Goal: Communication & Community: Answer question/provide support

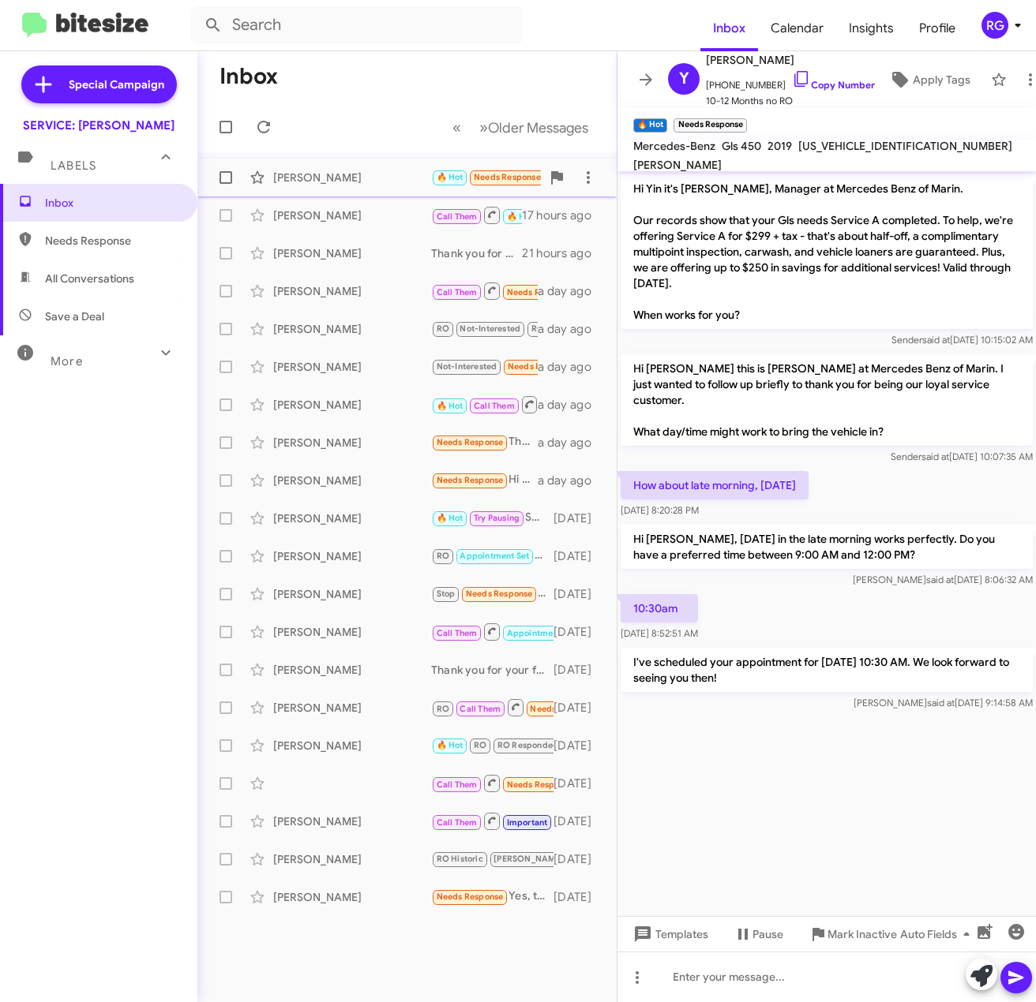
click at [369, 180] on div "[PERSON_NAME]" at bounding box center [352, 178] width 158 height 16
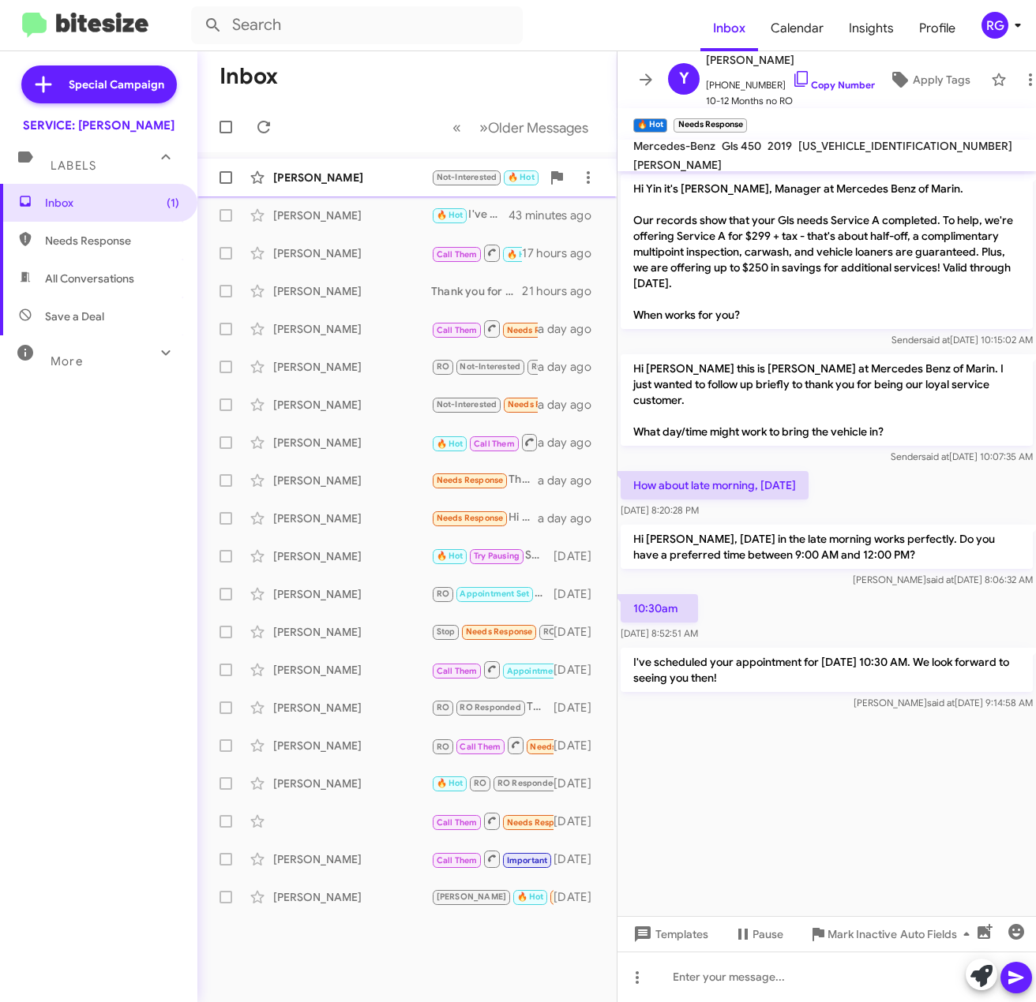
click at [357, 175] on div "[PERSON_NAME]" at bounding box center [352, 178] width 158 height 16
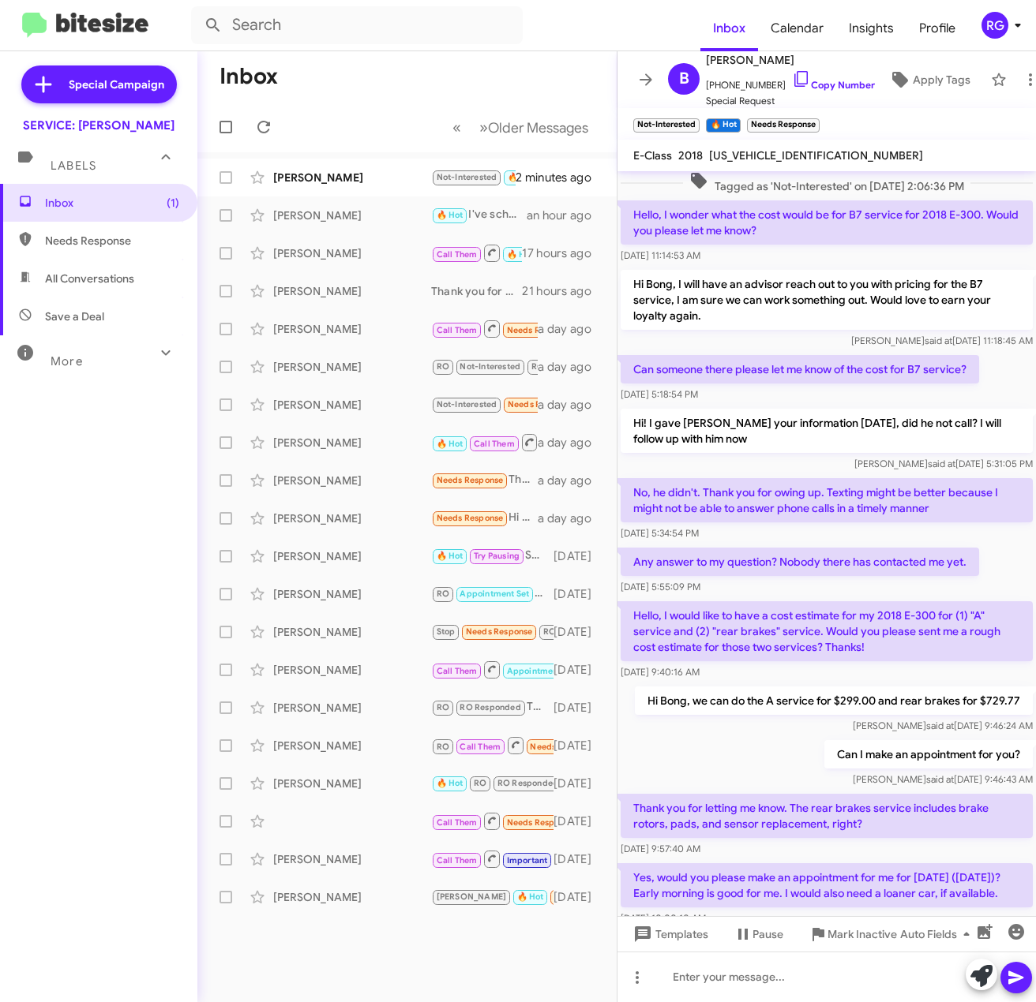
scroll to position [579, 0]
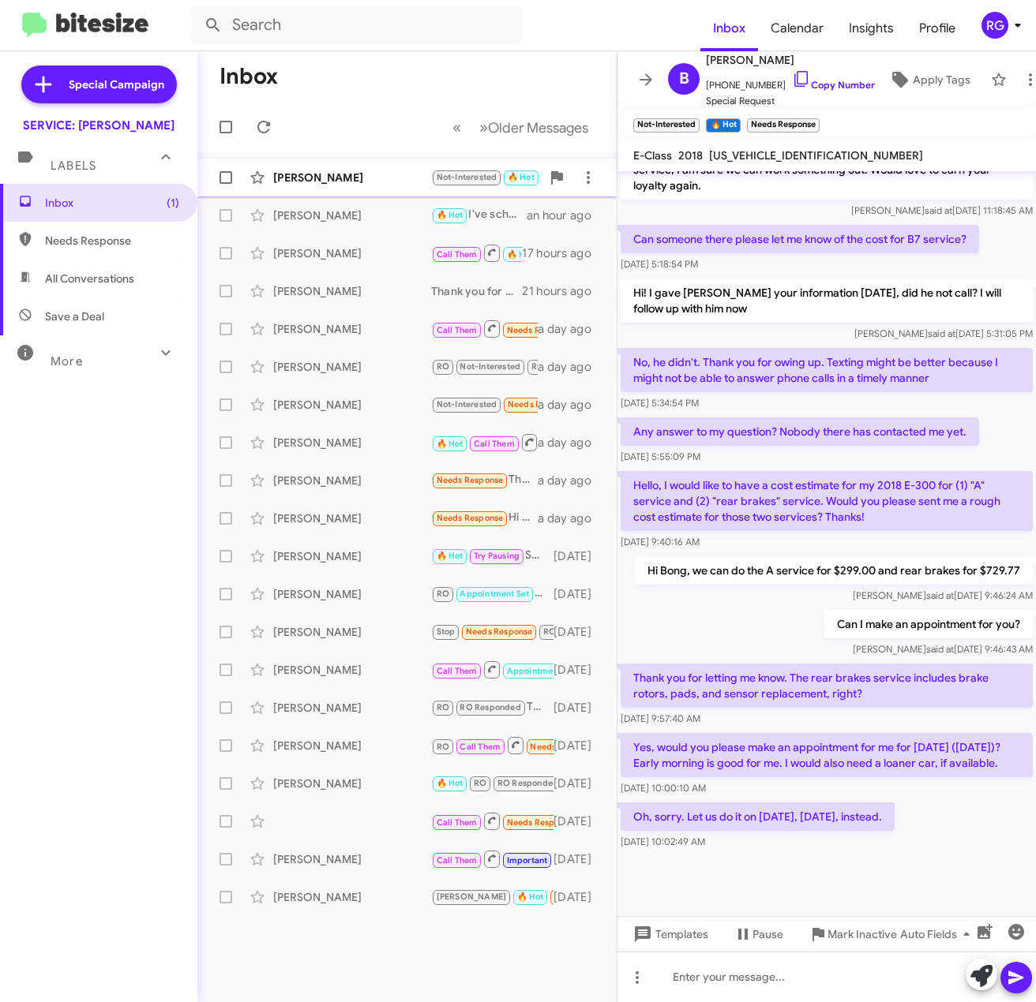
click at [311, 174] on div "[PERSON_NAME]" at bounding box center [352, 178] width 158 height 16
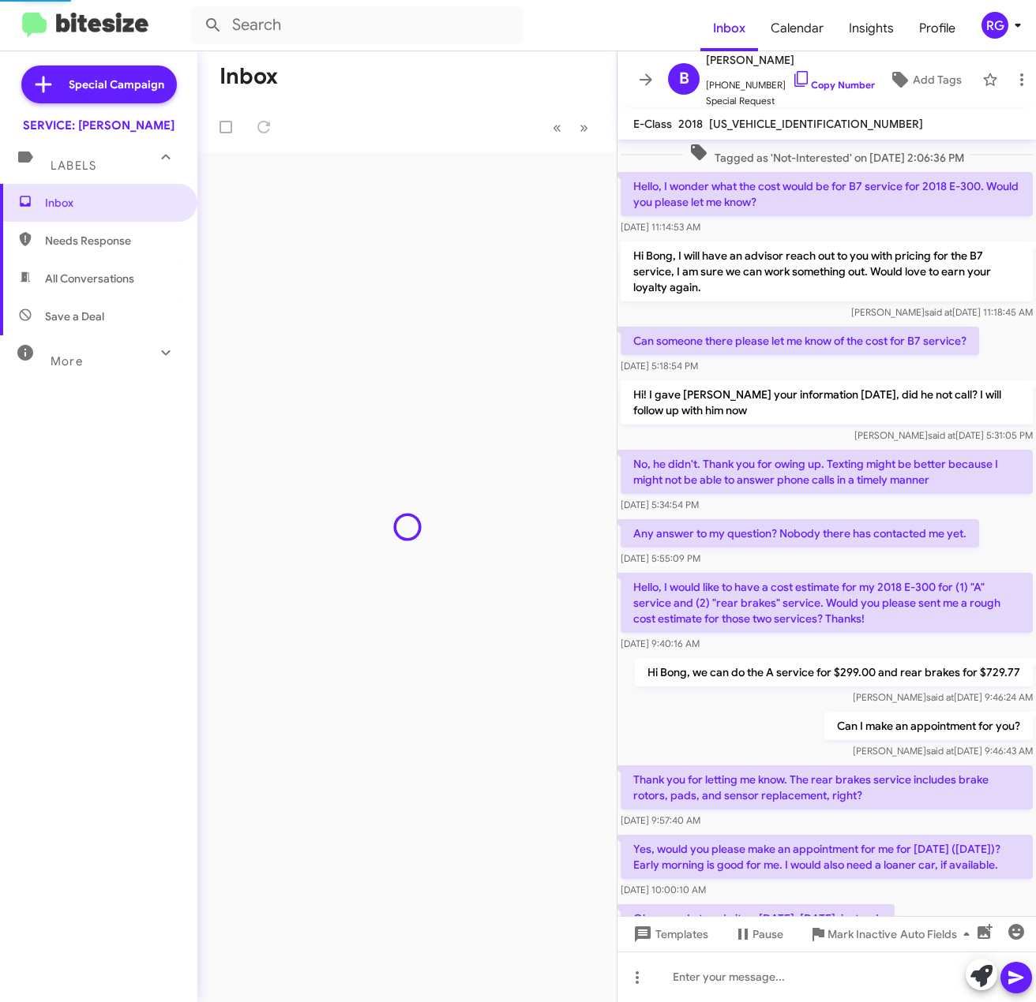
scroll to position [556, 0]
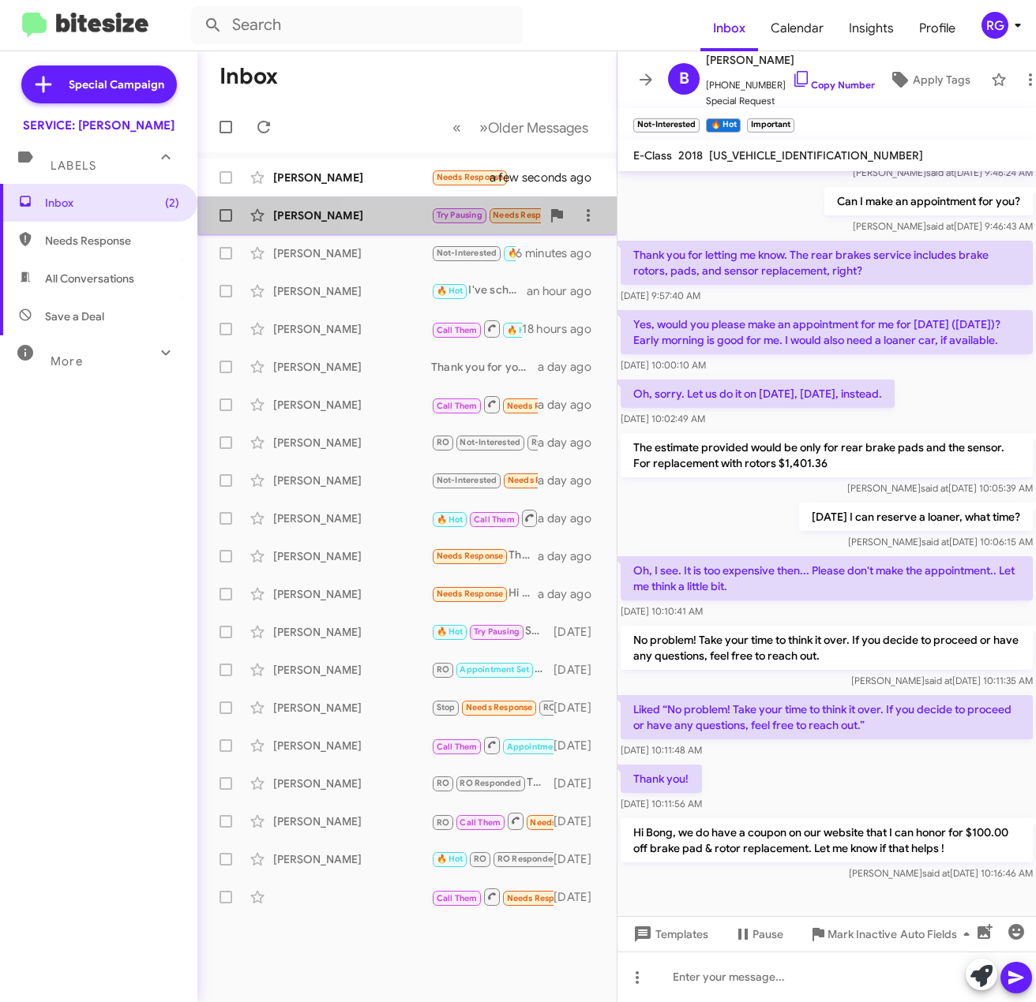
click at [380, 232] on span "Tony Taddeo Try Pausing Needs Response I need to get back to you 2 minutes ago" at bounding box center [406, 216] width 419 height 38
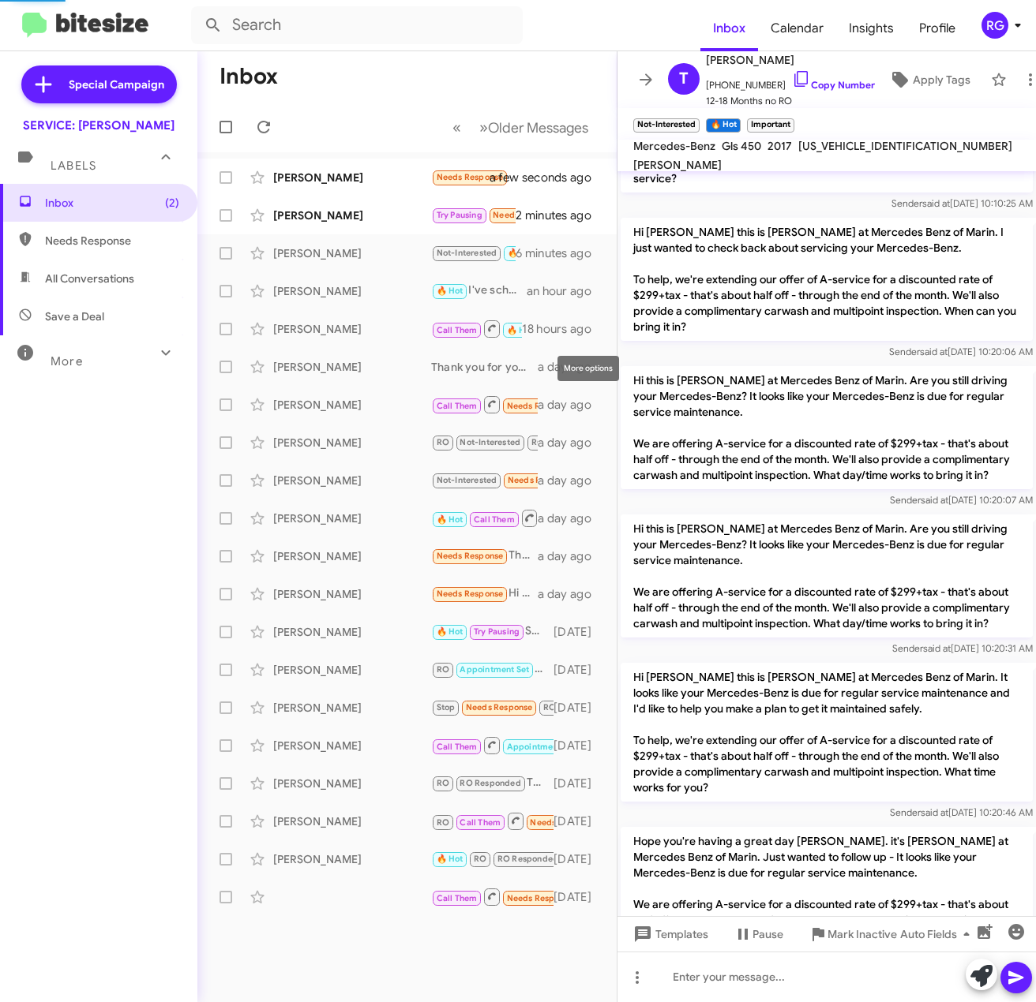
scroll to position [1246, 0]
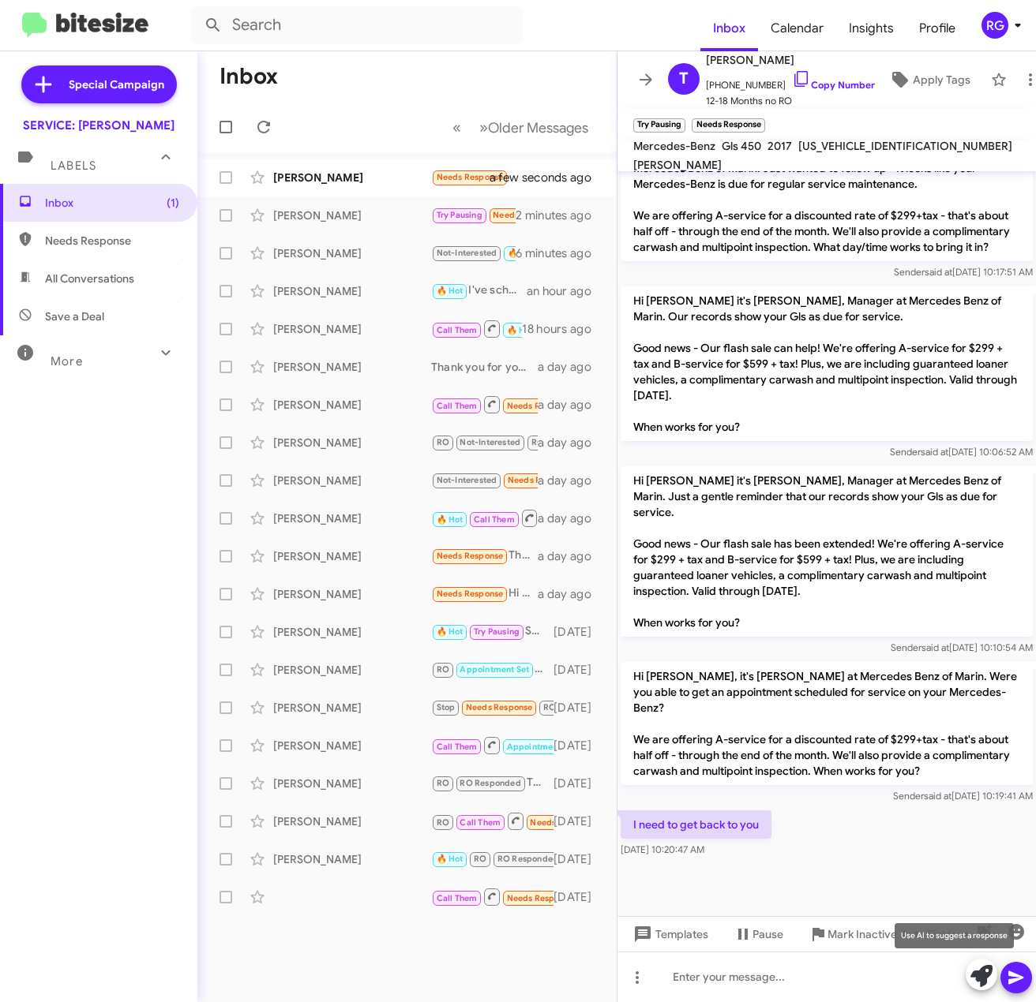
click at [983, 976] on icon at bounding box center [981, 976] width 22 height 22
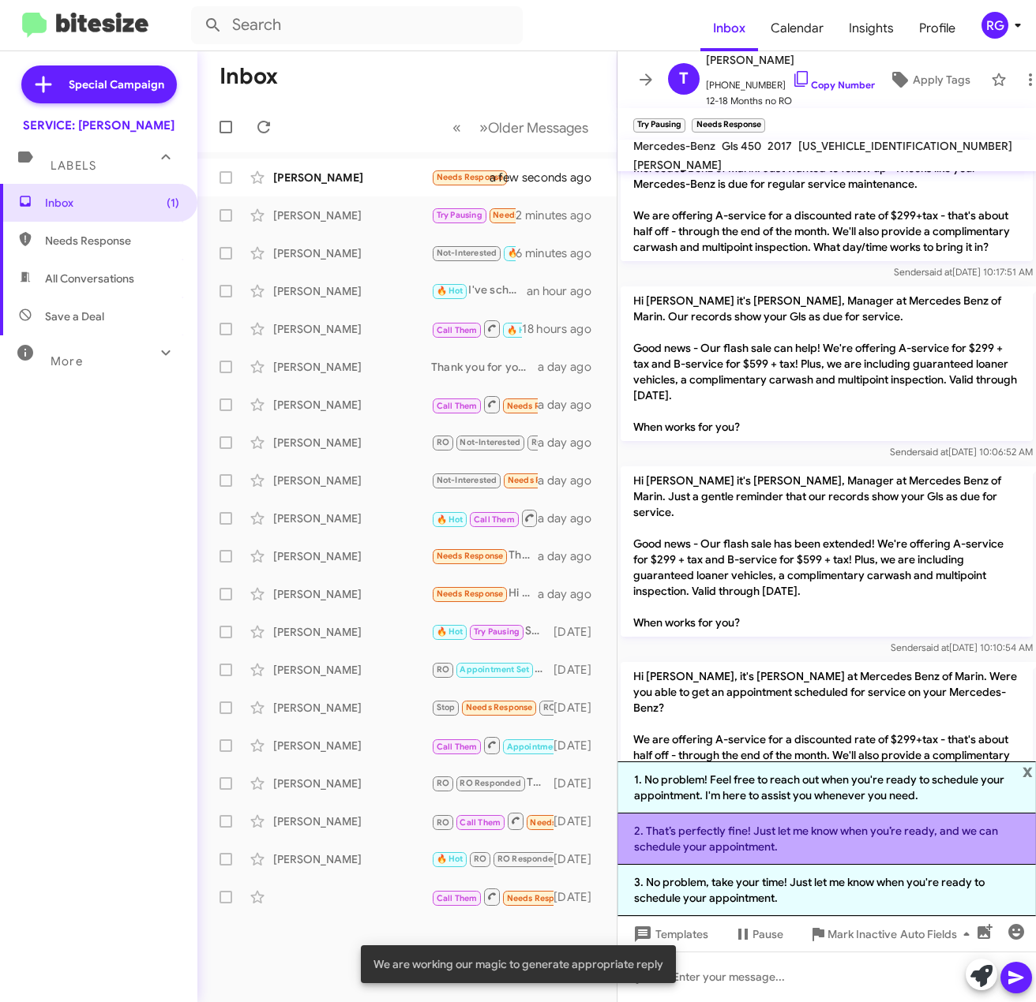
click at [737, 851] on li "2. That’s perfectly fine! Just let me know when you’re ready, and we can schedu…" at bounding box center [826, 839] width 418 height 51
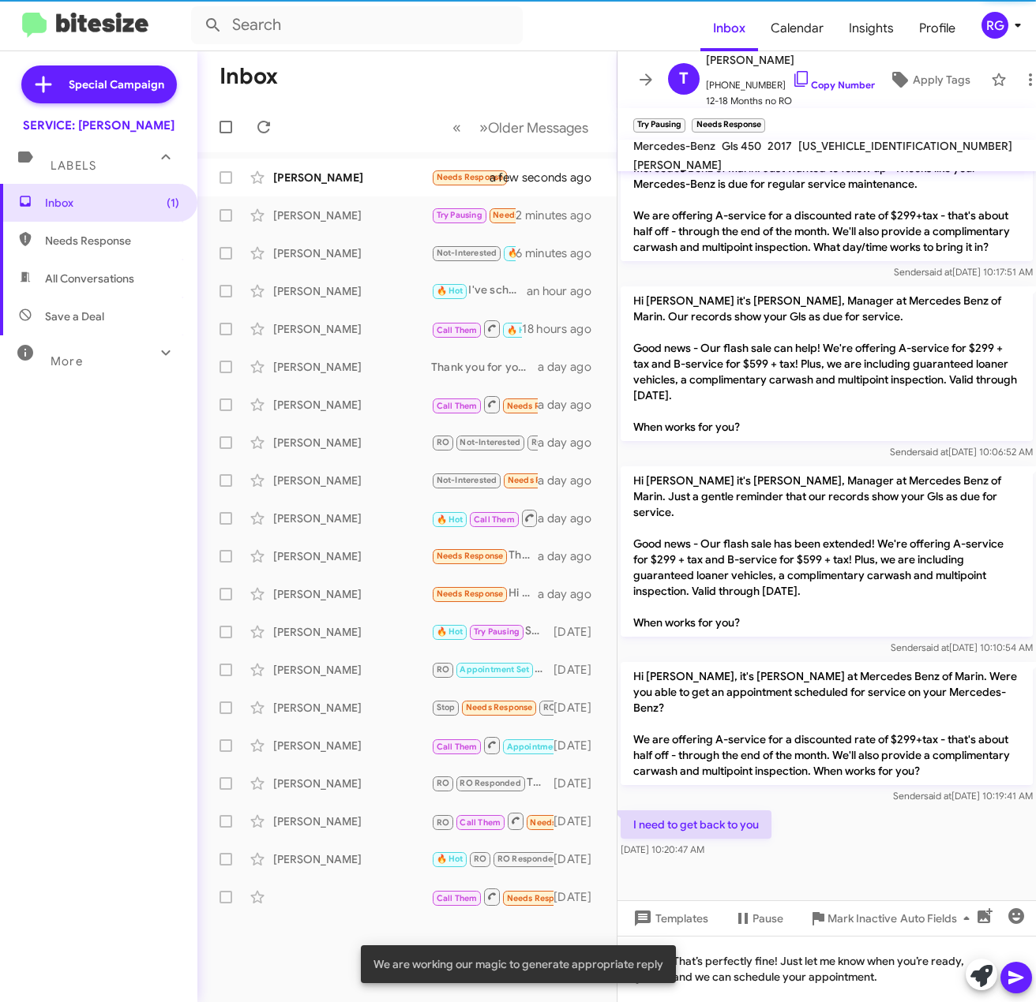
drag, startPoint x: 1023, startPoint y: 972, endPoint x: 1012, endPoint y: 971, distance: 11.2
click at [1018, 977] on icon at bounding box center [1015, 978] width 19 height 19
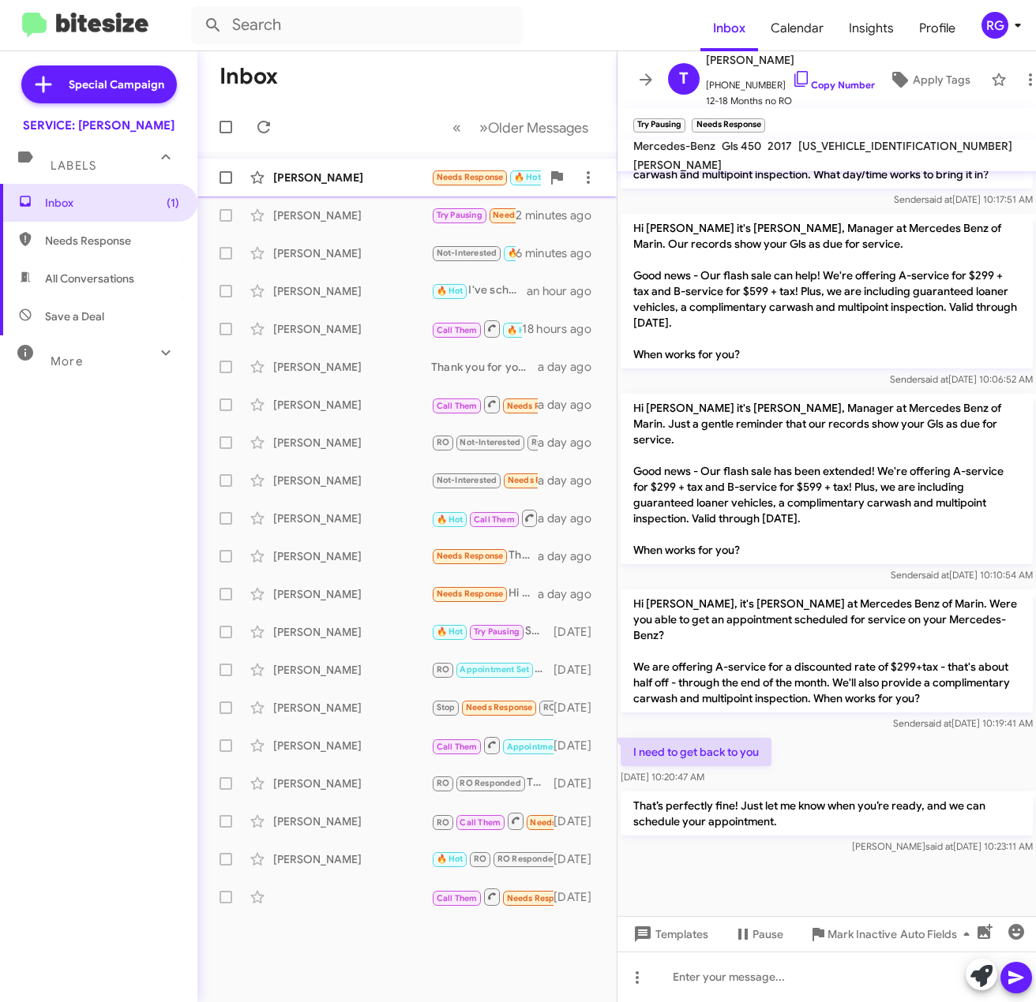
click at [429, 172] on div "[PERSON_NAME]" at bounding box center [352, 178] width 158 height 16
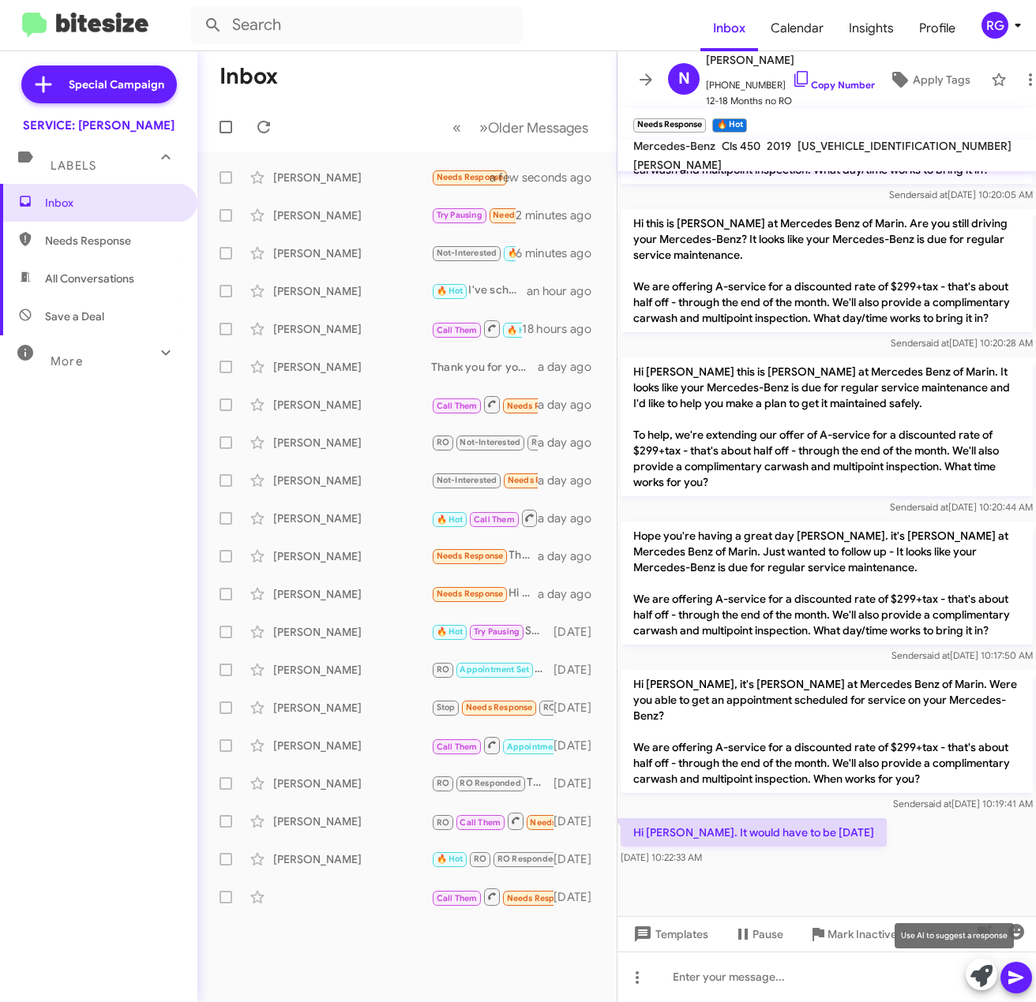
click at [979, 971] on icon at bounding box center [981, 976] width 22 height 22
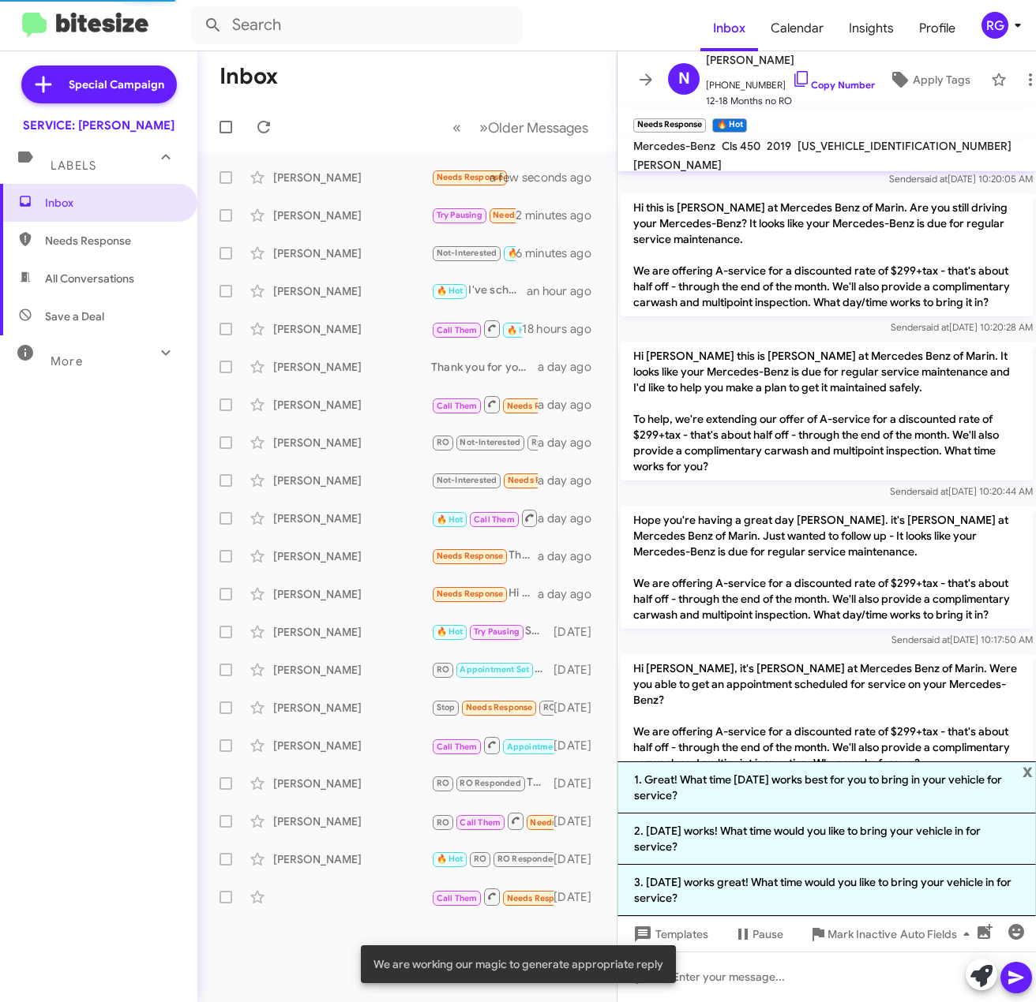
scroll to position [1065, 0]
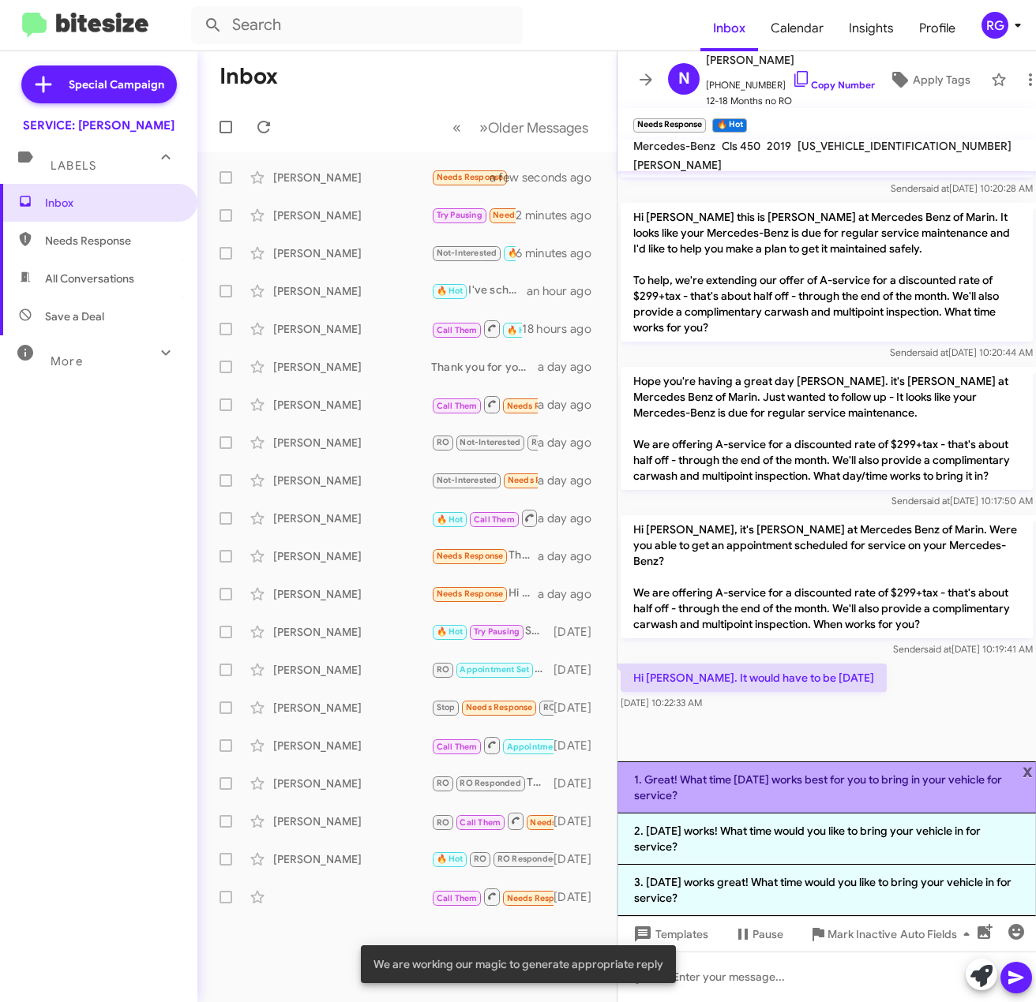
click at [775, 791] on li "1. Great! What time on Saturday works best for you to bring in your vehicle for…" at bounding box center [826, 788] width 418 height 52
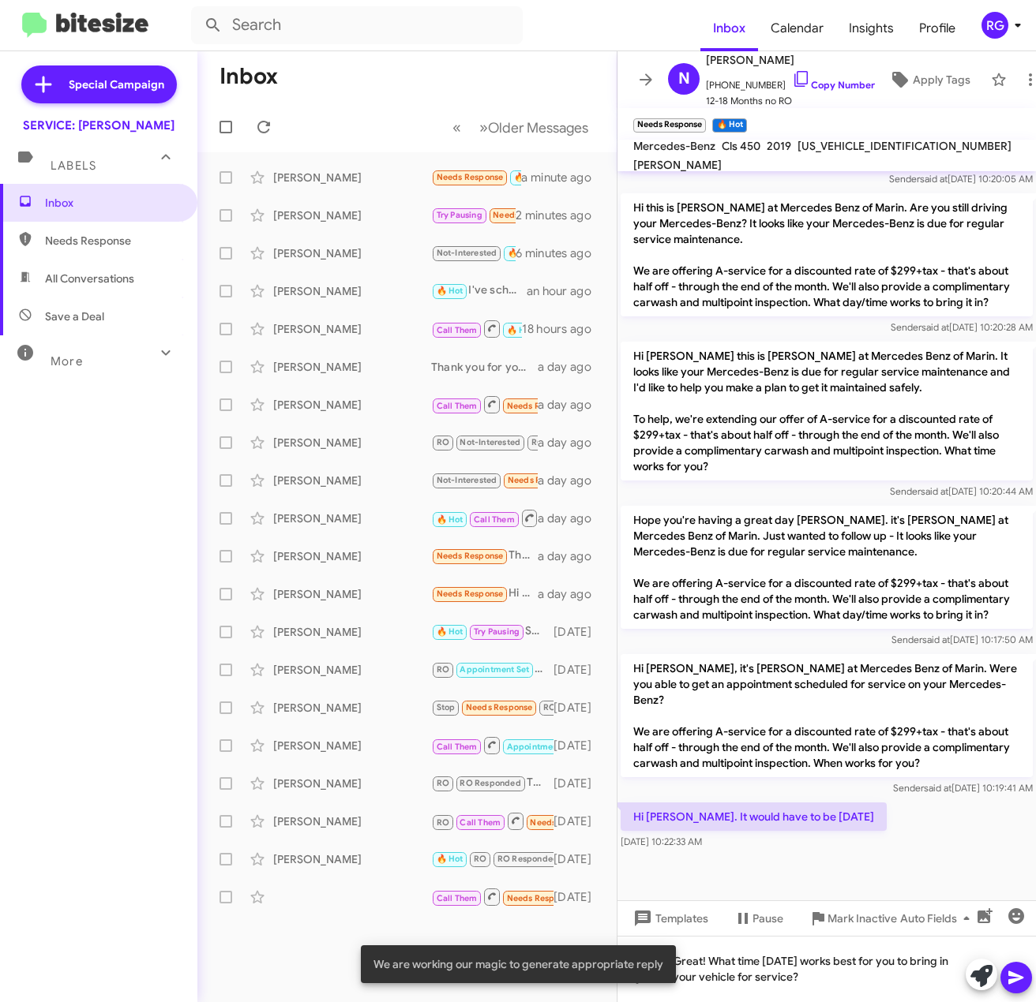
drag, startPoint x: 1017, startPoint y: 980, endPoint x: 1017, endPoint y: 972, distance: 7.9
click at [1017, 973] on icon at bounding box center [1015, 978] width 19 height 19
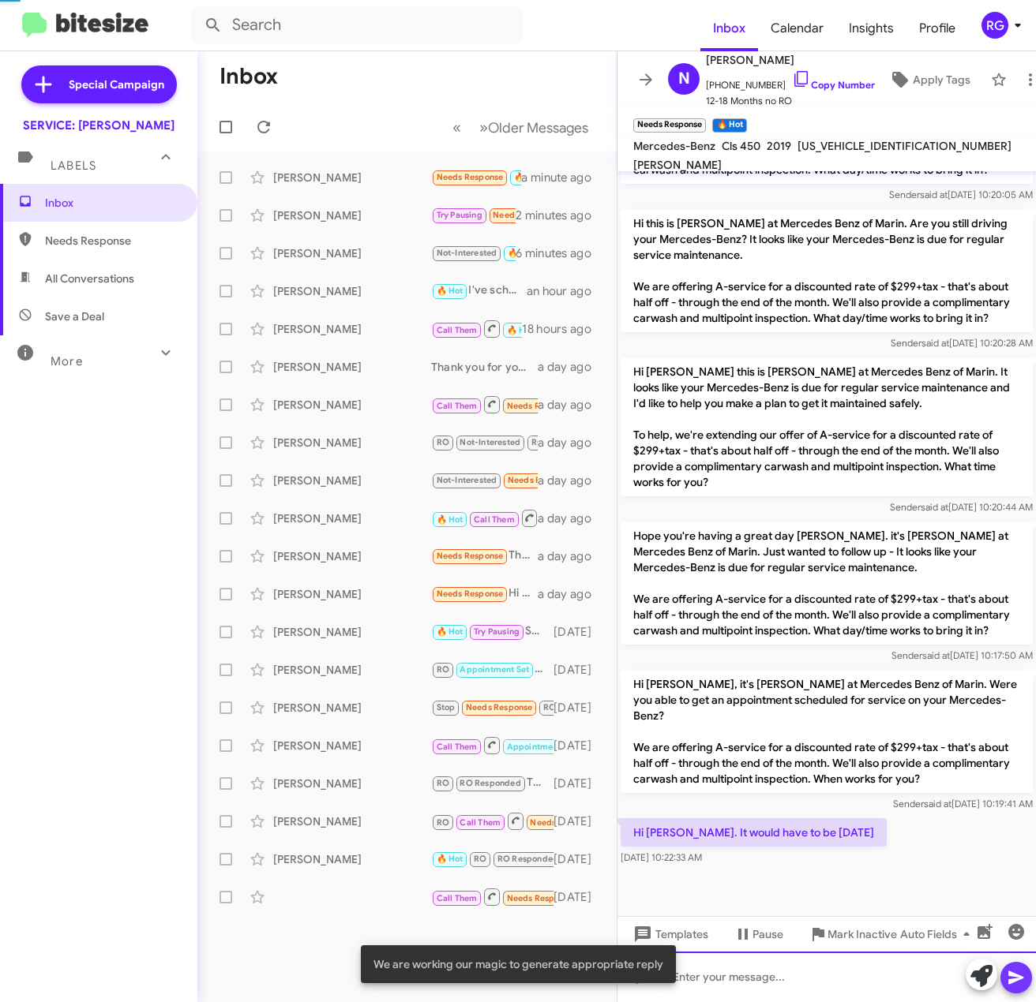
scroll to position [0, 0]
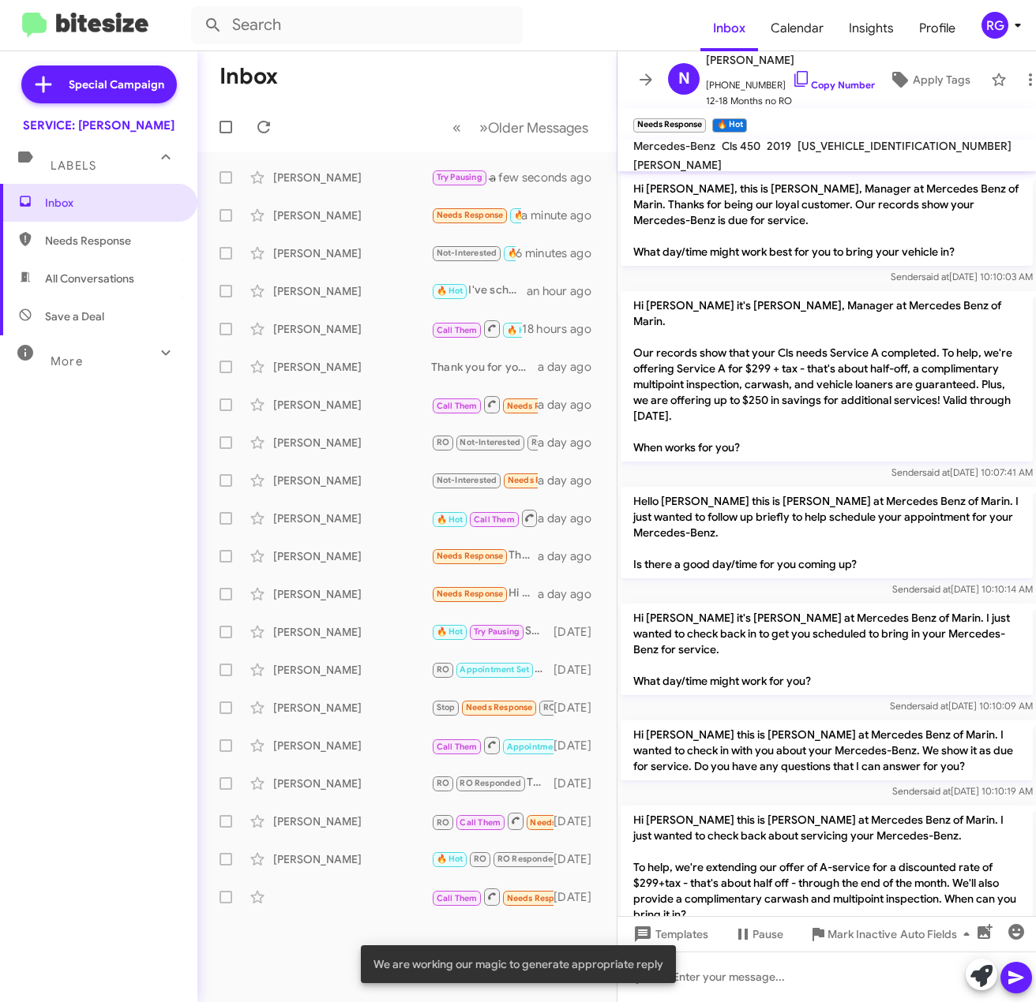
click at [850, 153] on span "[US_VEHICLE_IDENTIFICATION_NUMBER]" at bounding box center [904, 146] width 214 height 14
click at [854, 153] on span "[US_VEHICLE_IDENTIFICATION_NUMBER]" at bounding box center [904, 146] width 214 height 14
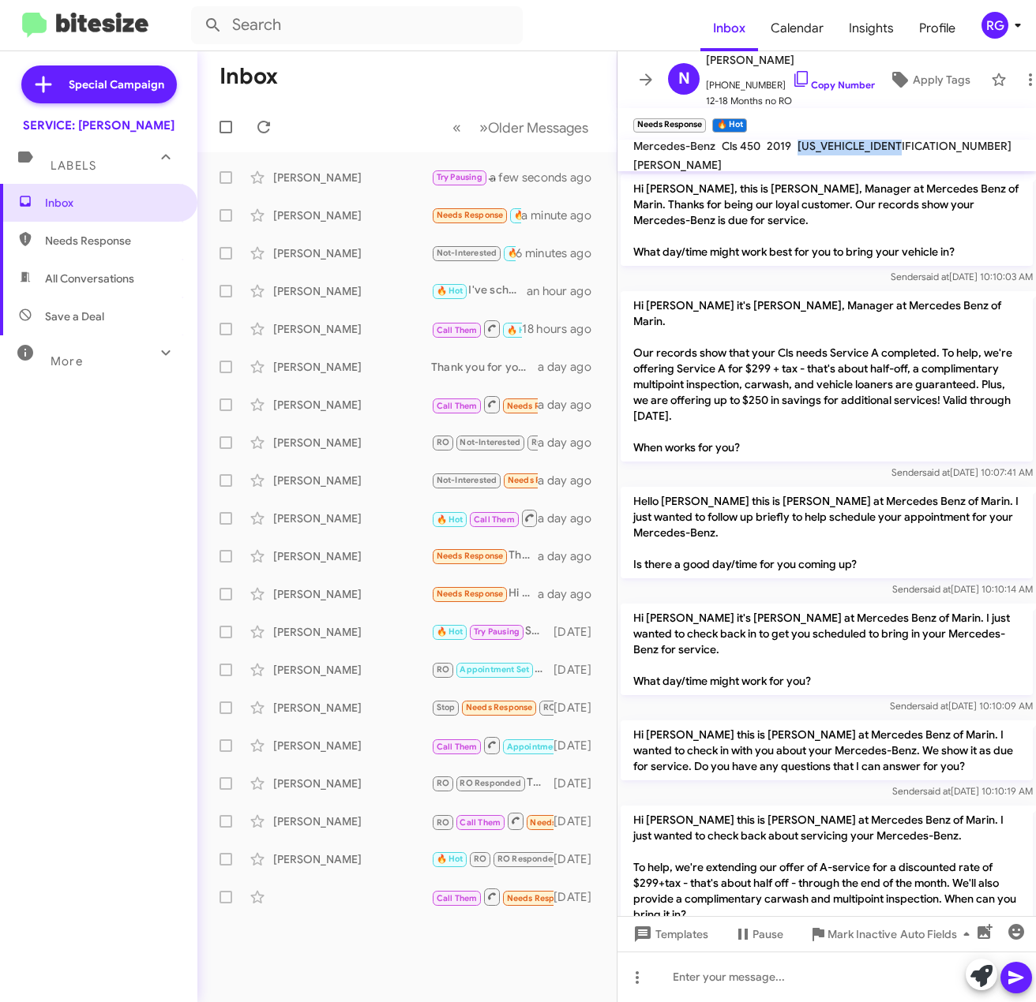
copy span "[US_VEHICLE_IDENTIFICATION_NUMBER]"
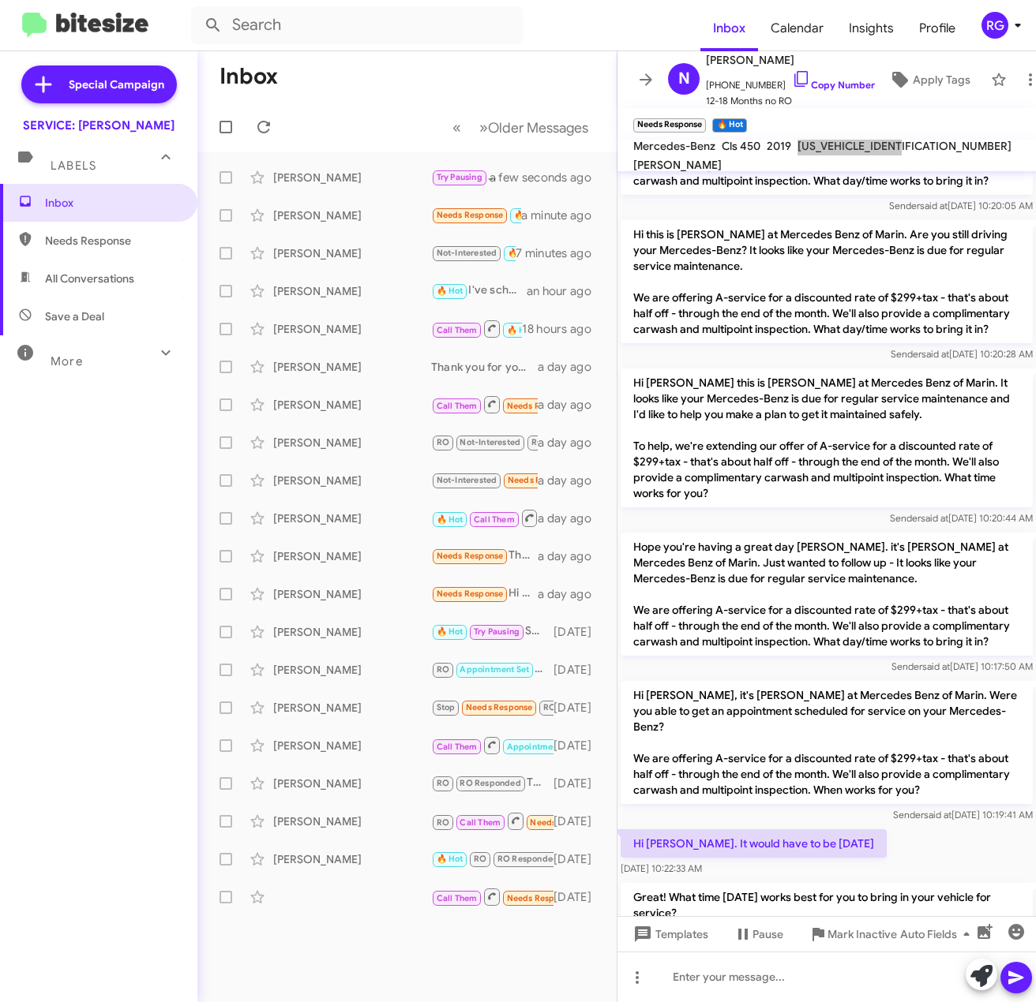
scroll to position [983, 0]
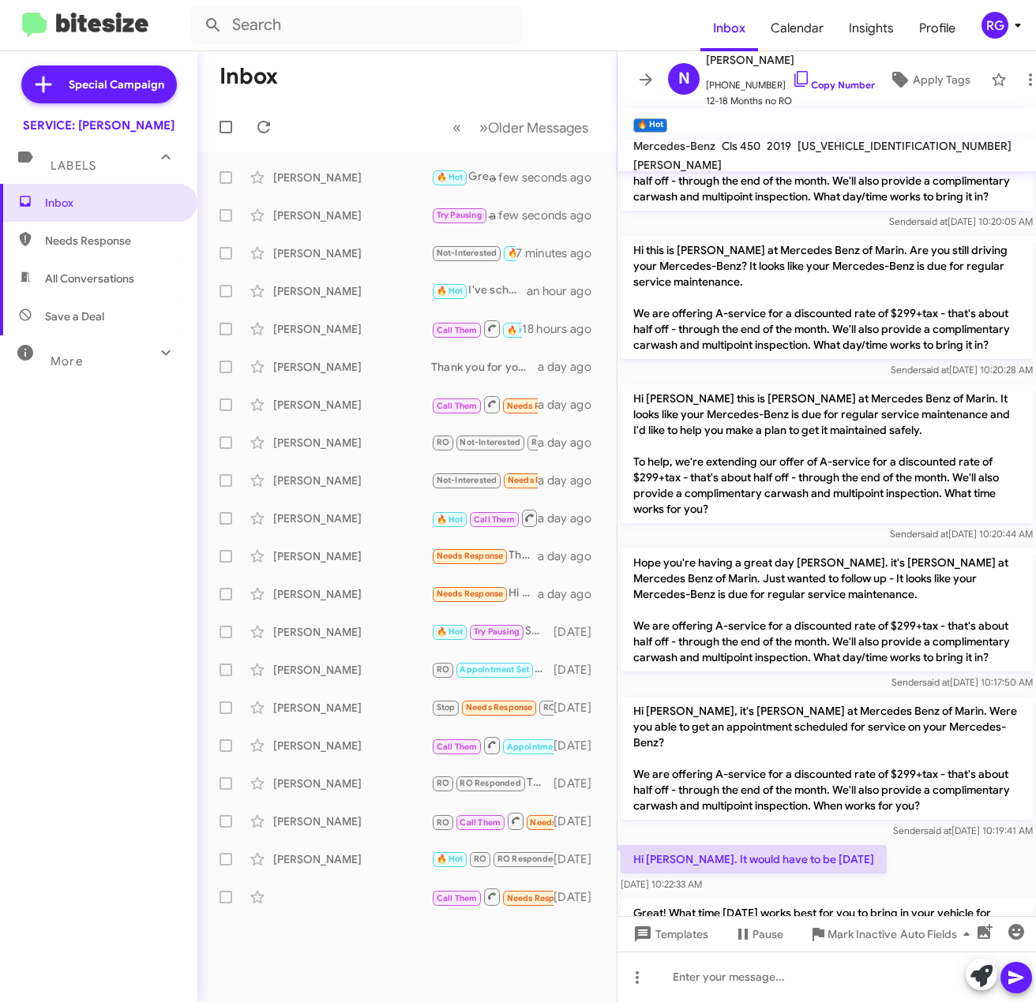
scroll to position [983, 0]
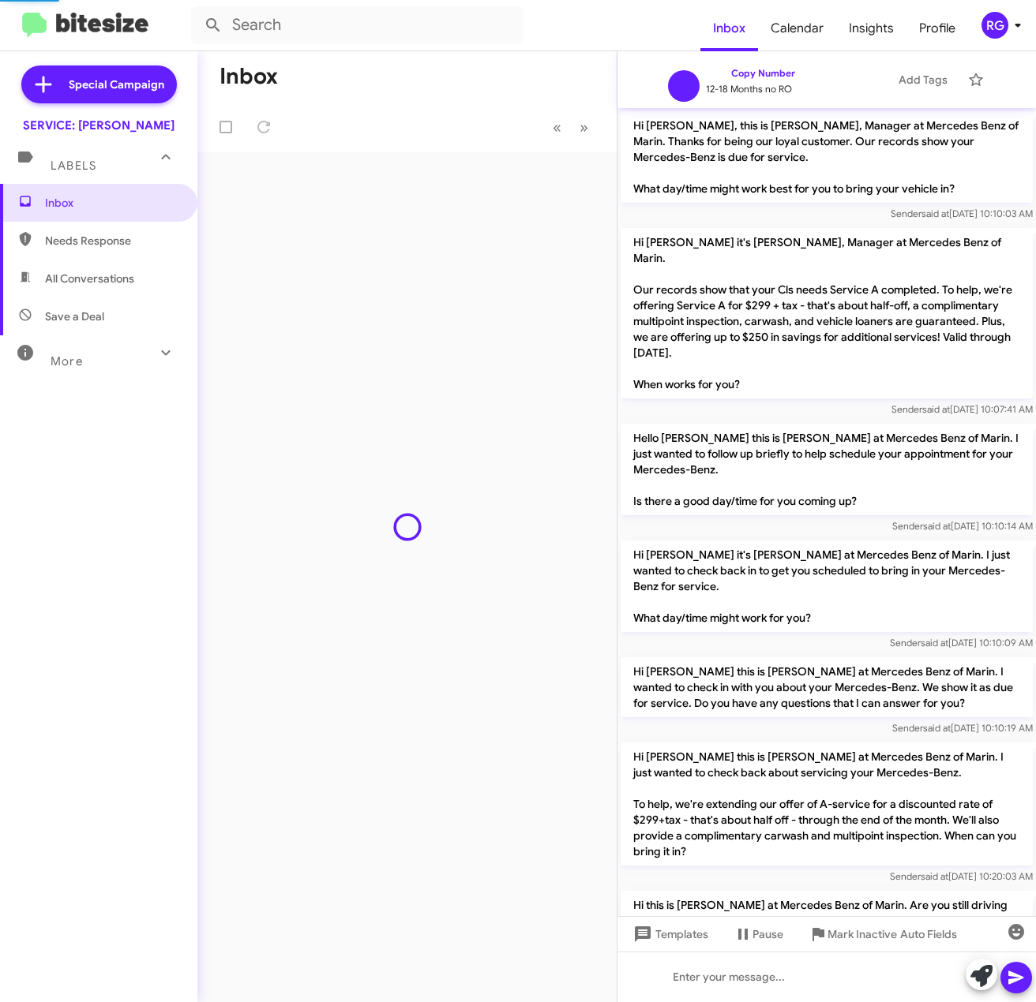
scroll to position [920, 0]
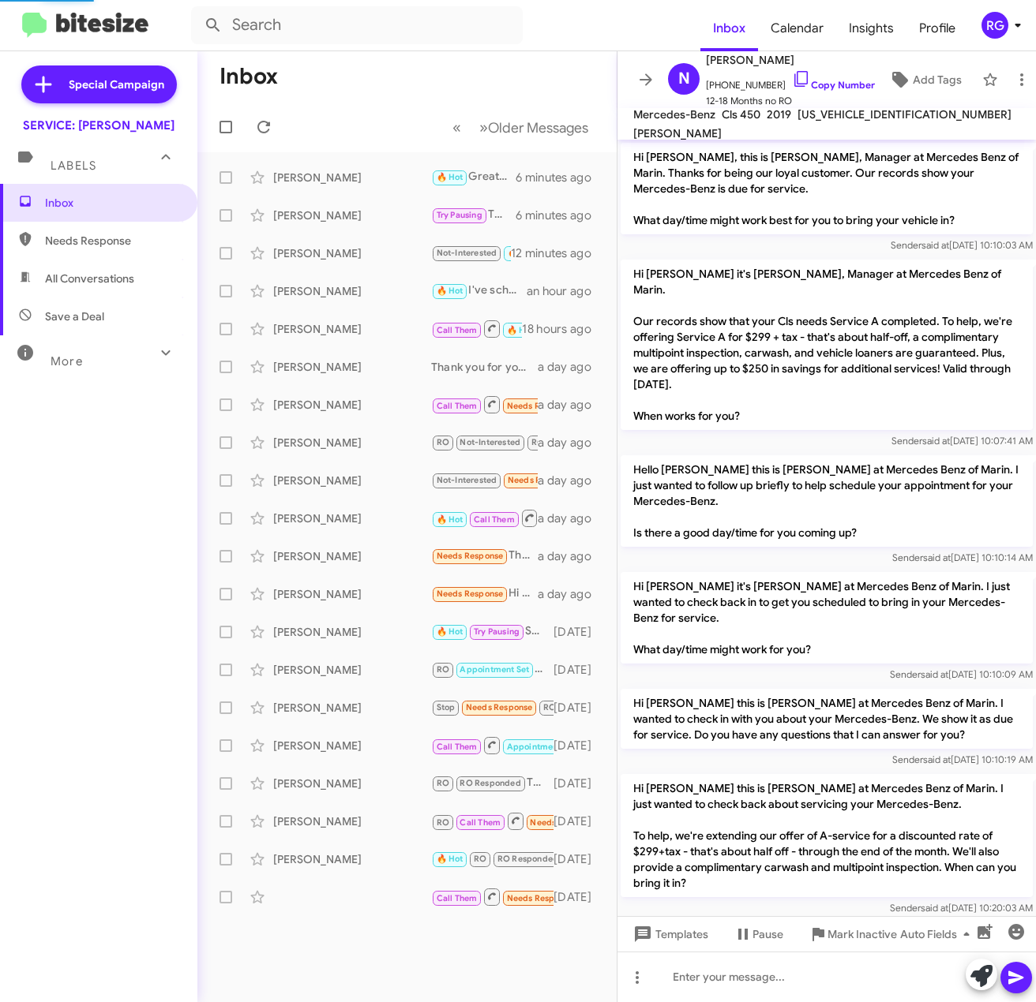
scroll to position [951, 0]
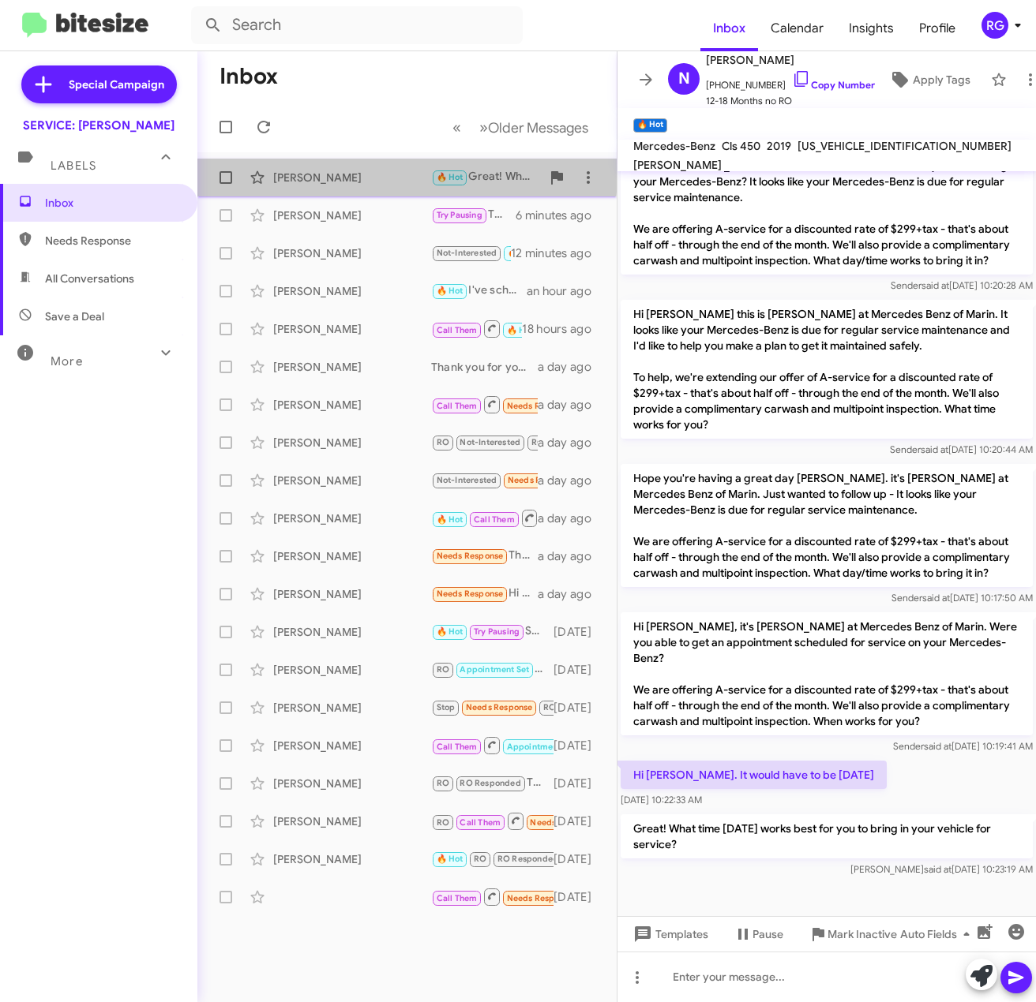
click at [402, 174] on div "[PERSON_NAME]" at bounding box center [352, 178] width 158 height 16
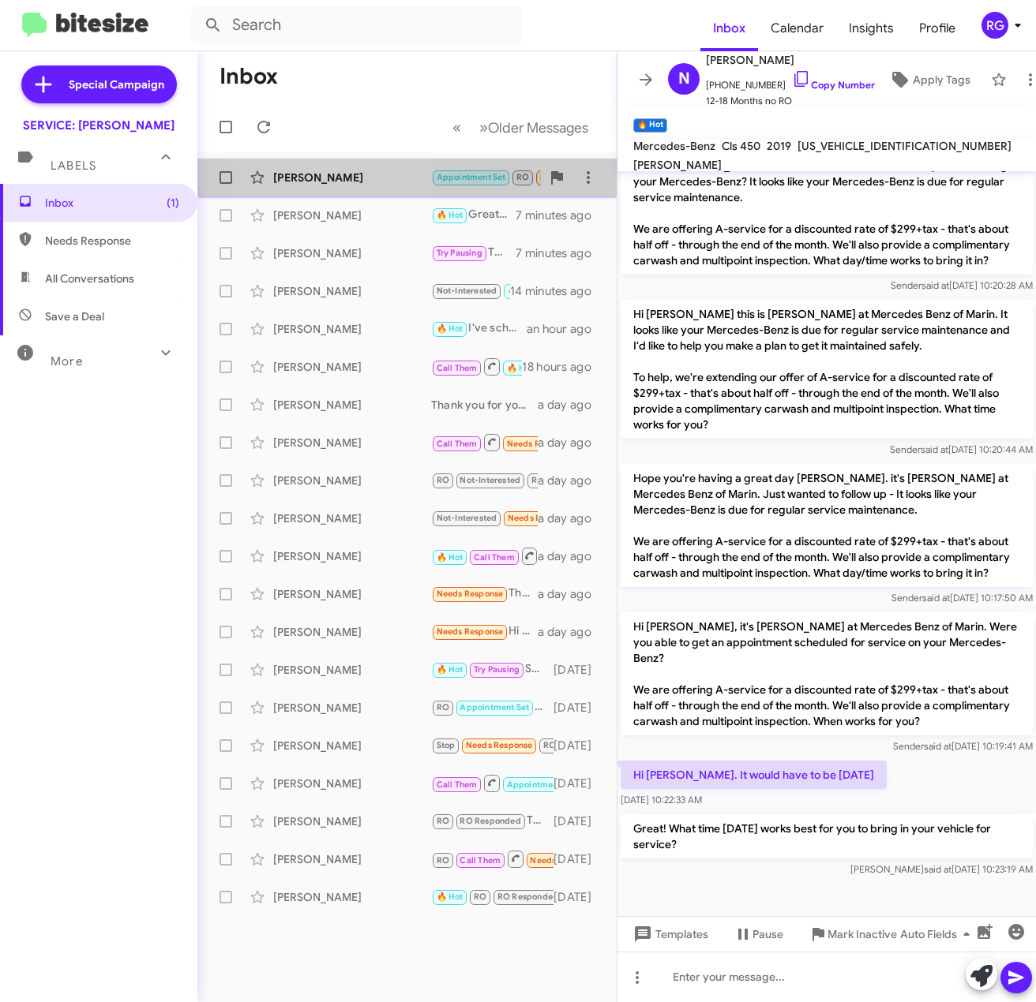
click at [326, 159] on span "Ed Chen Appointment Set RO Needs Response Thanks Omar. We appreciate the tire r…" at bounding box center [406, 178] width 419 height 38
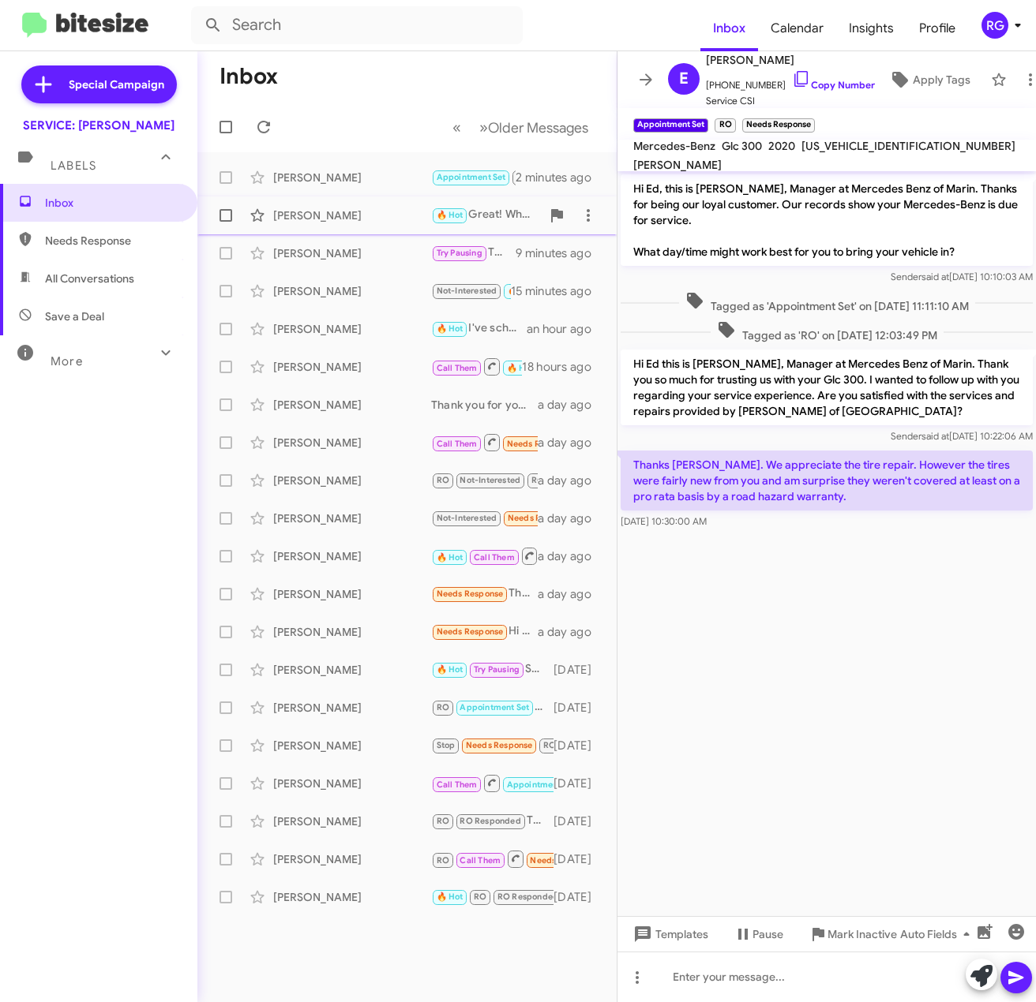
click at [399, 205] on div "Nick Vessey 🔥 Hot Great! What time on Saturday works best for you to bring in y…" at bounding box center [407, 216] width 394 height 32
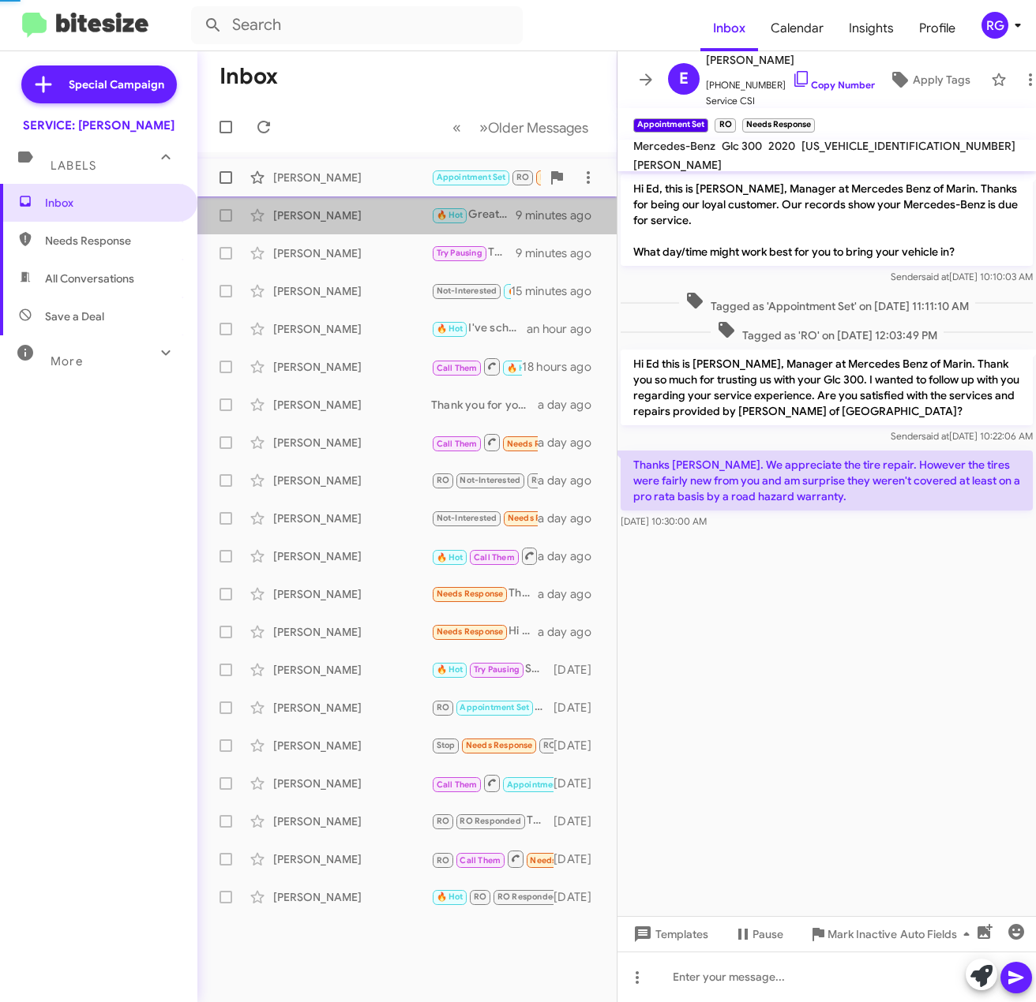
scroll to position [983, 0]
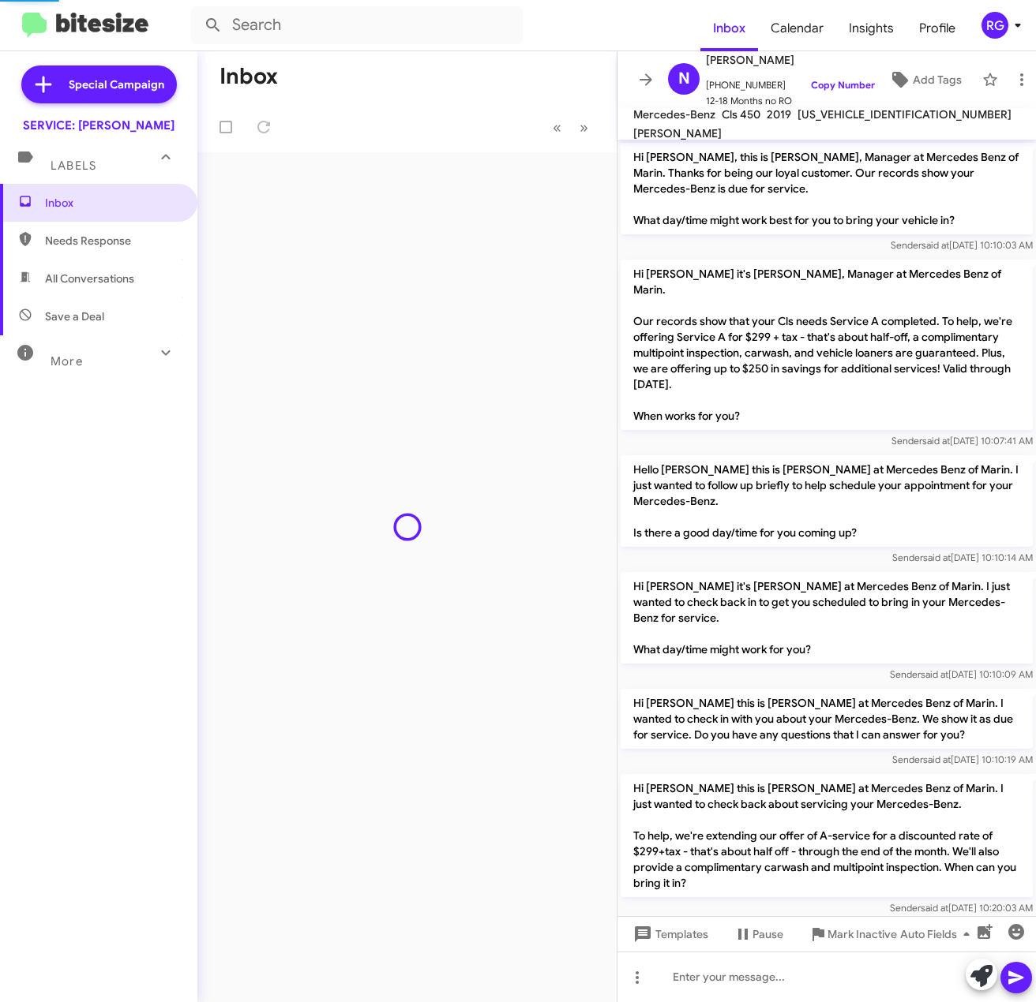
scroll to position [951, 0]
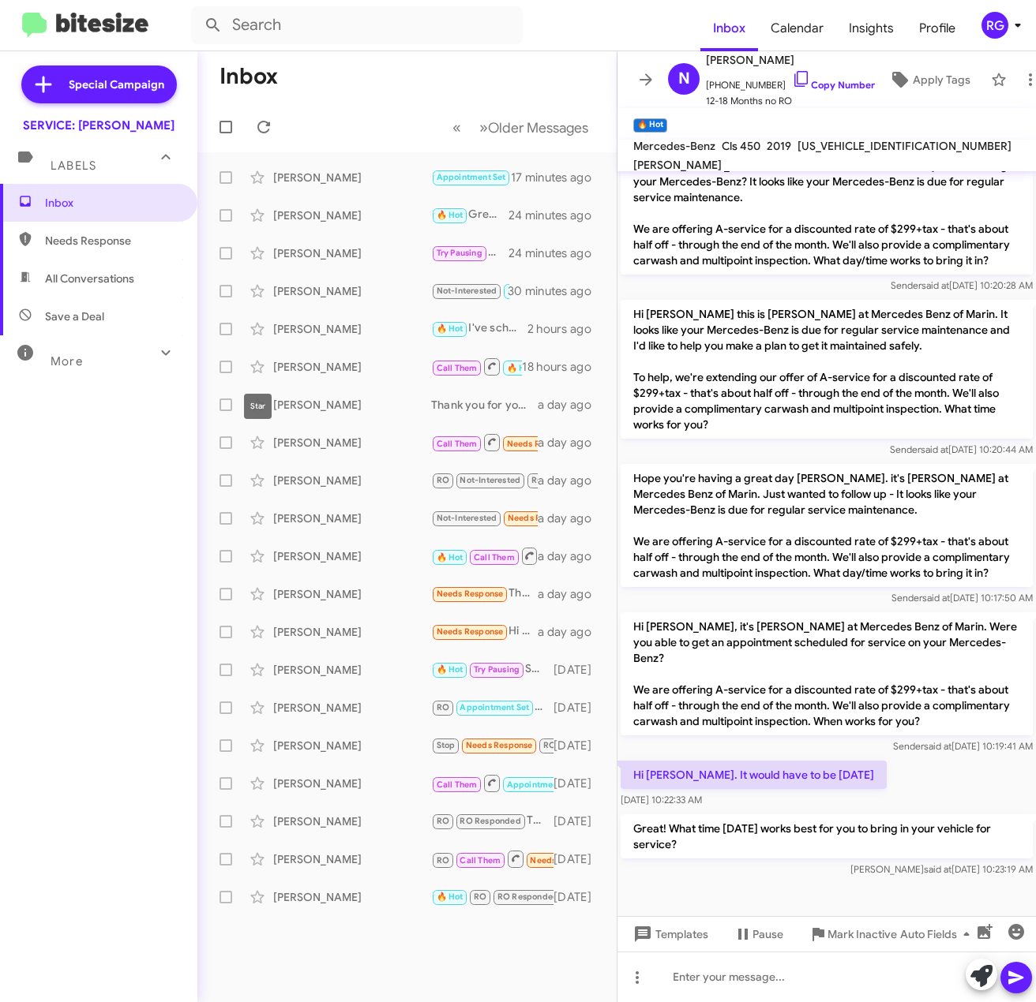
drag, startPoint x: 325, startPoint y: 912, endPoint x: 469, endPoint y: 976, distance: 156.9
drag, startPoint x: 469, startPoint y: 976, endPoint x: 362, endPoint y: 172, distance: 810.7
click at [362, 171] on div "[PERSON_NAME]" at bounding box center [352, 178] width 158 height 16
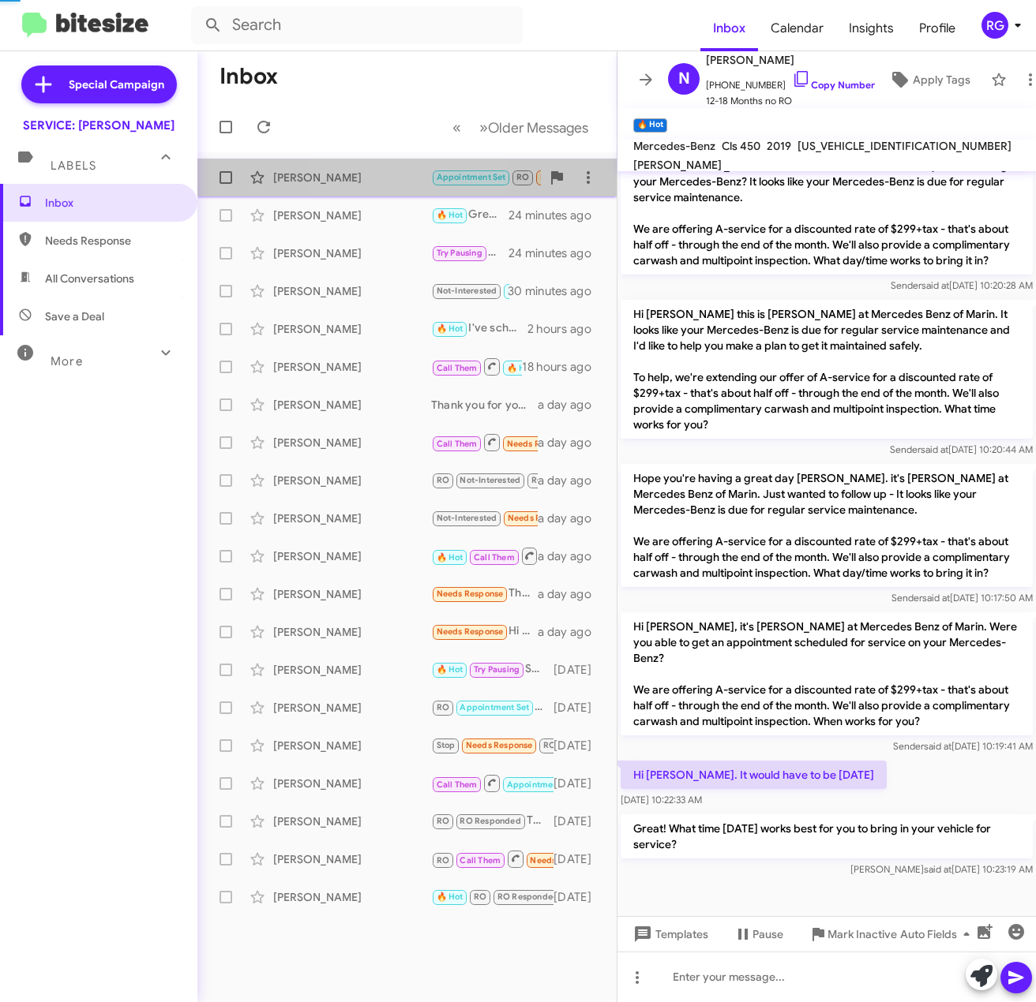
click at [355, 196] on span "Ed Chen Appointment Set RO Needs Response Thanks Omar. We appreciate the tire r…" at bounding box center [406, 178] width 419 height 38
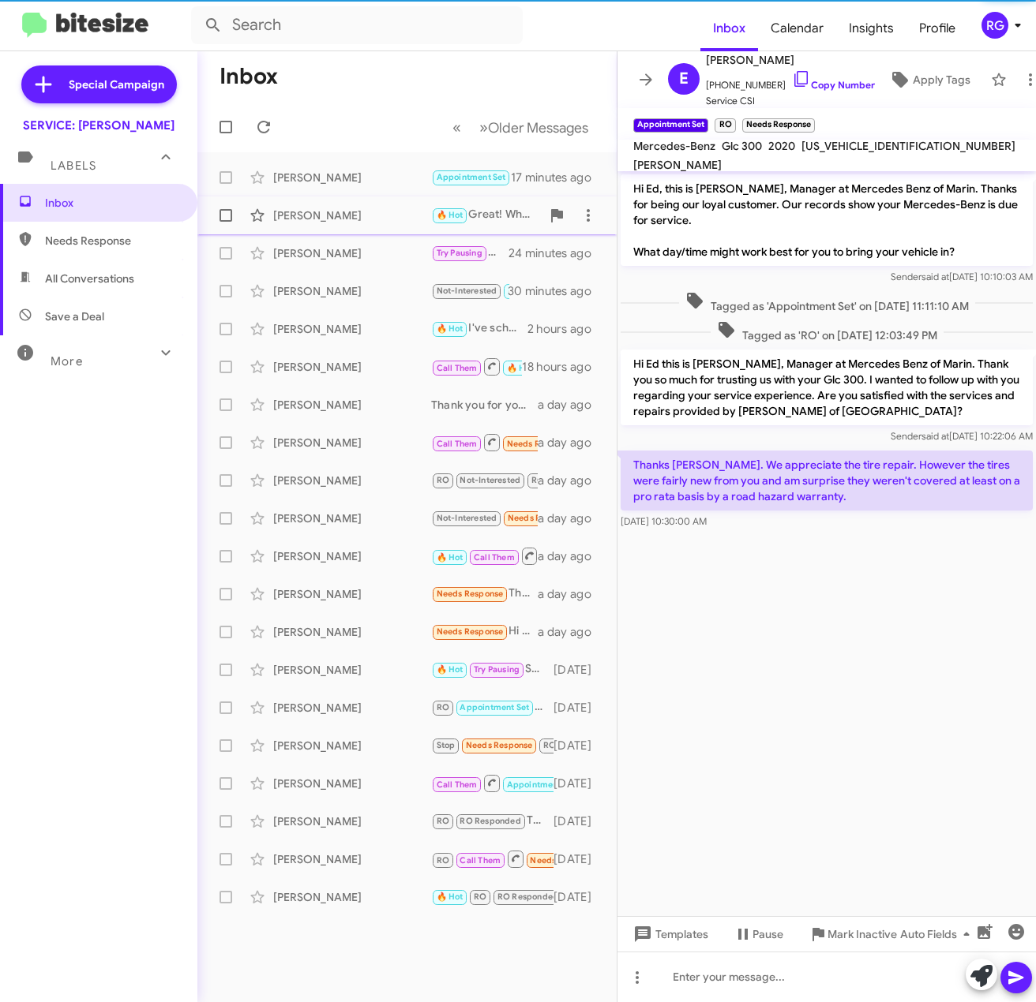
drag, startPoint x: 365, startPoint y: 213, endPoint x: 373, endPoint y: 215, distance: 8.0
click at [369, 213] on div "[PERSON_NAME]" at bounding box center [352, 216] width 158 height 16
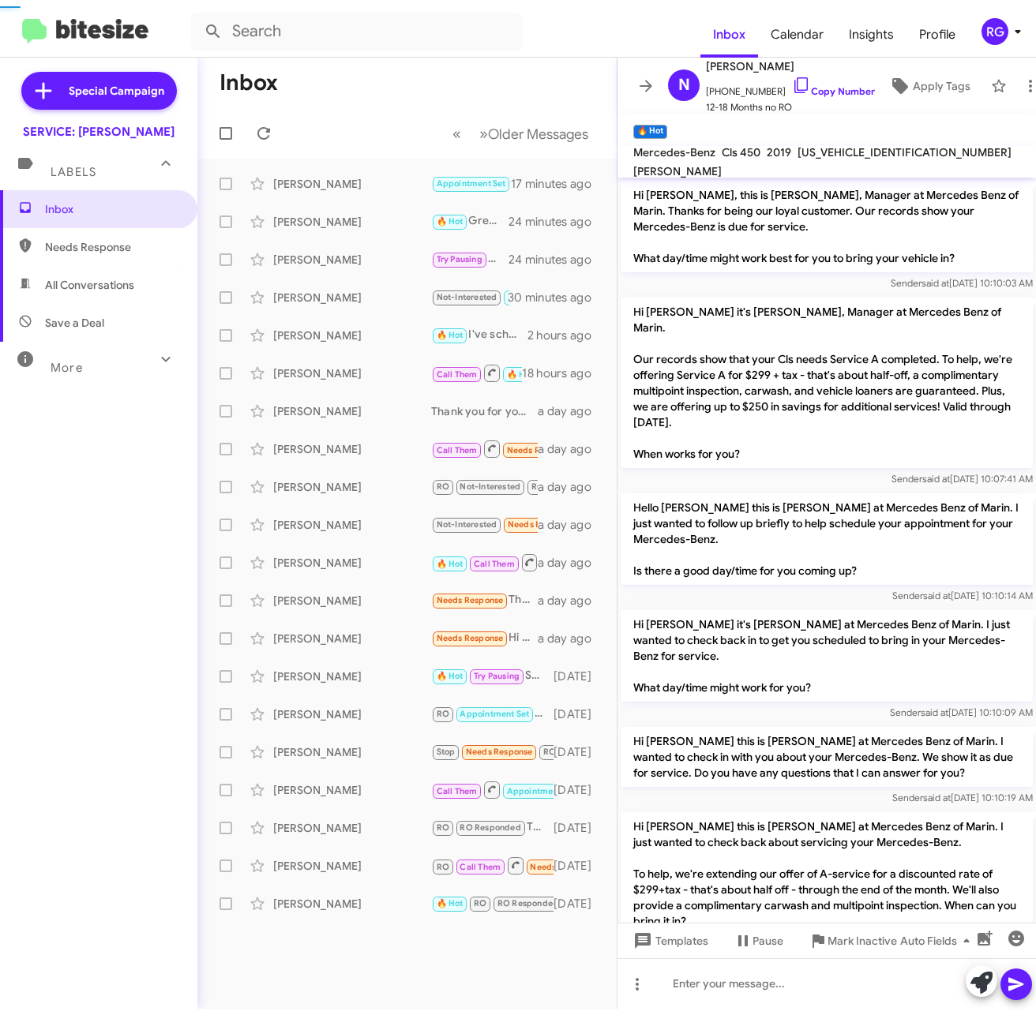
scroll to position [983, 0]
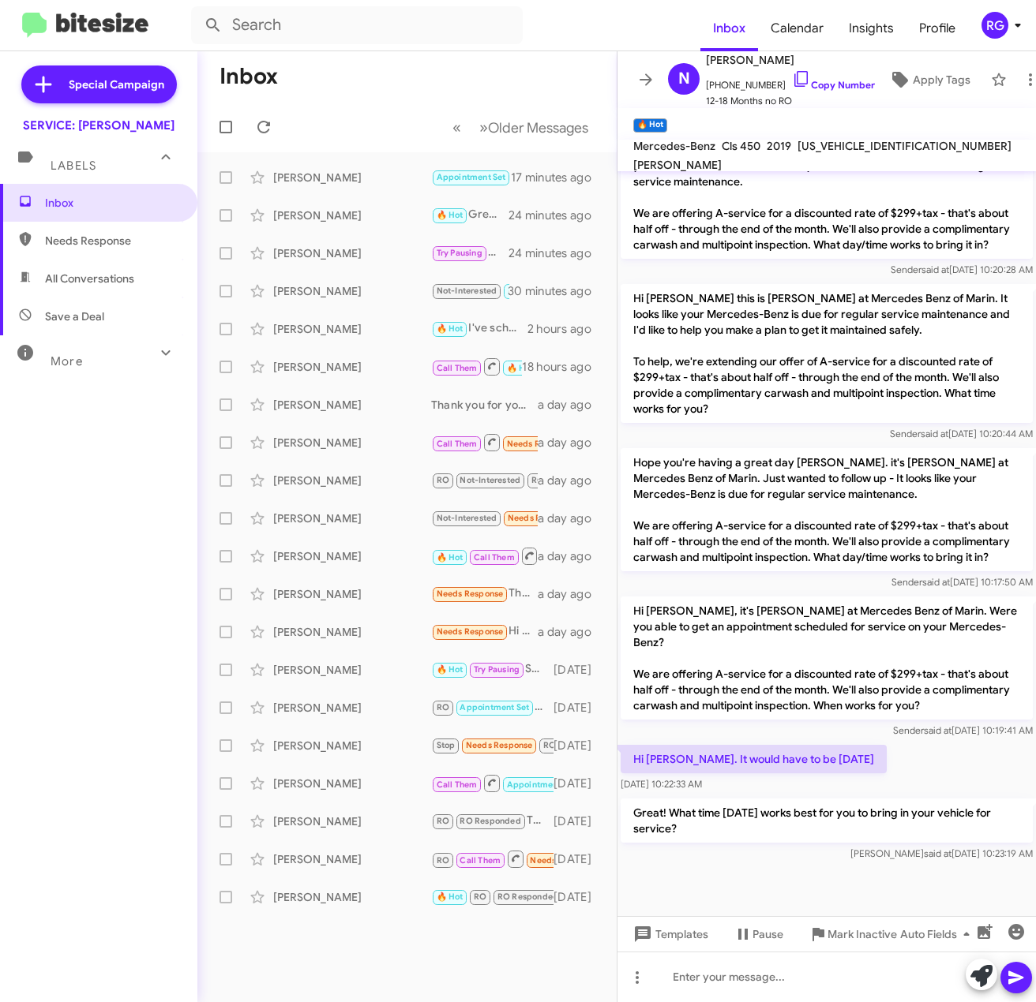
drag, startPoint x: 739, startPoint y: 786, endPoint x: 890, endPoint y: 158, distance: 646.3
click at [868, 153] on span "[US_VEHICLE_IDENTIFICATION_NUMBER]" at bounding box center [904, 146] width 214 height 14
click at [891, 156] on div "[US_VEHICLE_IDENTIFICATION_NUMBER]" at bounding box center [904, 146] width 220 height 19
click at [901, 153] on span "[US_VEHICLE_IDENTIFICATION_NUMBER]" at bounding box center [904, 146] width 214 height 14
click at [901, 152] on span "[US_VEHICLE_IDENTIFICATION_NUMBER]" at bounding box center [904, 146] width 214 height 14
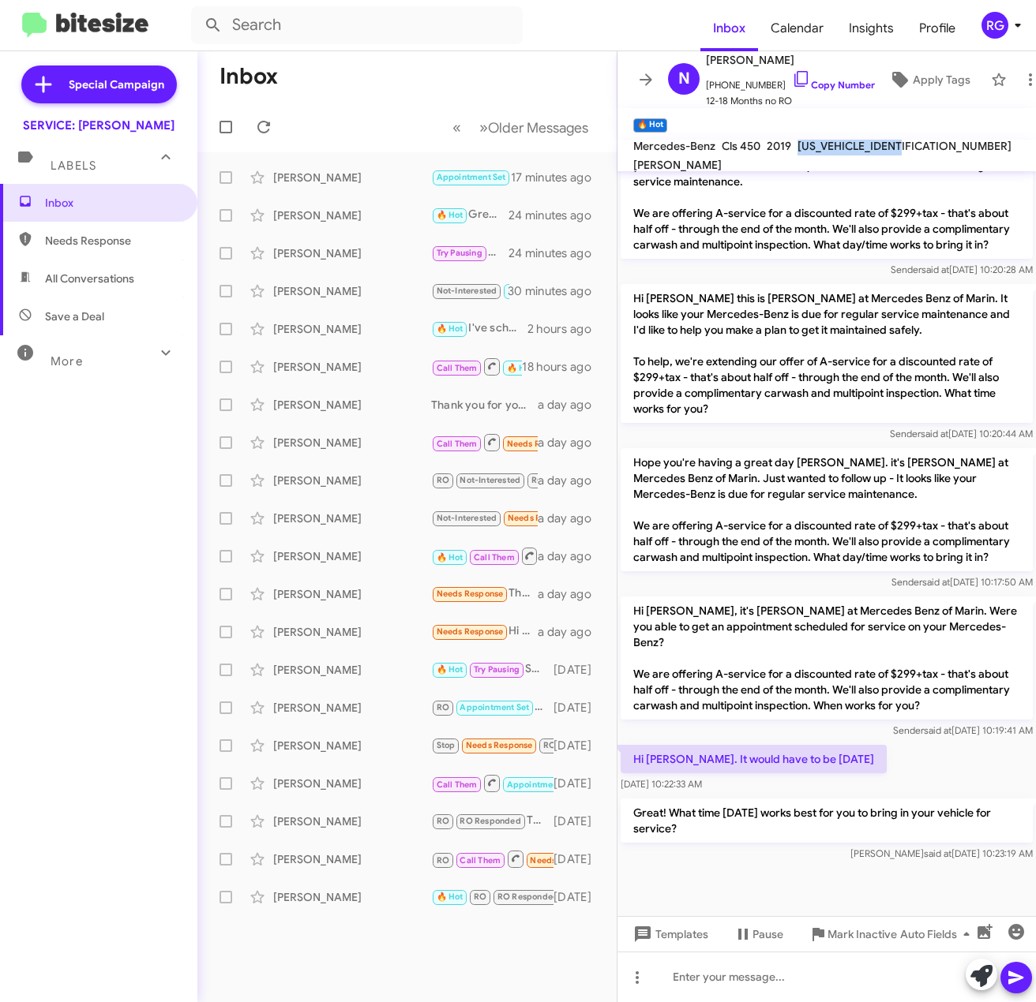
copy span "[US_VEHICLE_IDENTIFICATION_NUMBER]"
drag, startPoint x: 1040, startPoint y: 263, endPoint x: 982, endPoint y: 276, distance: 59.2
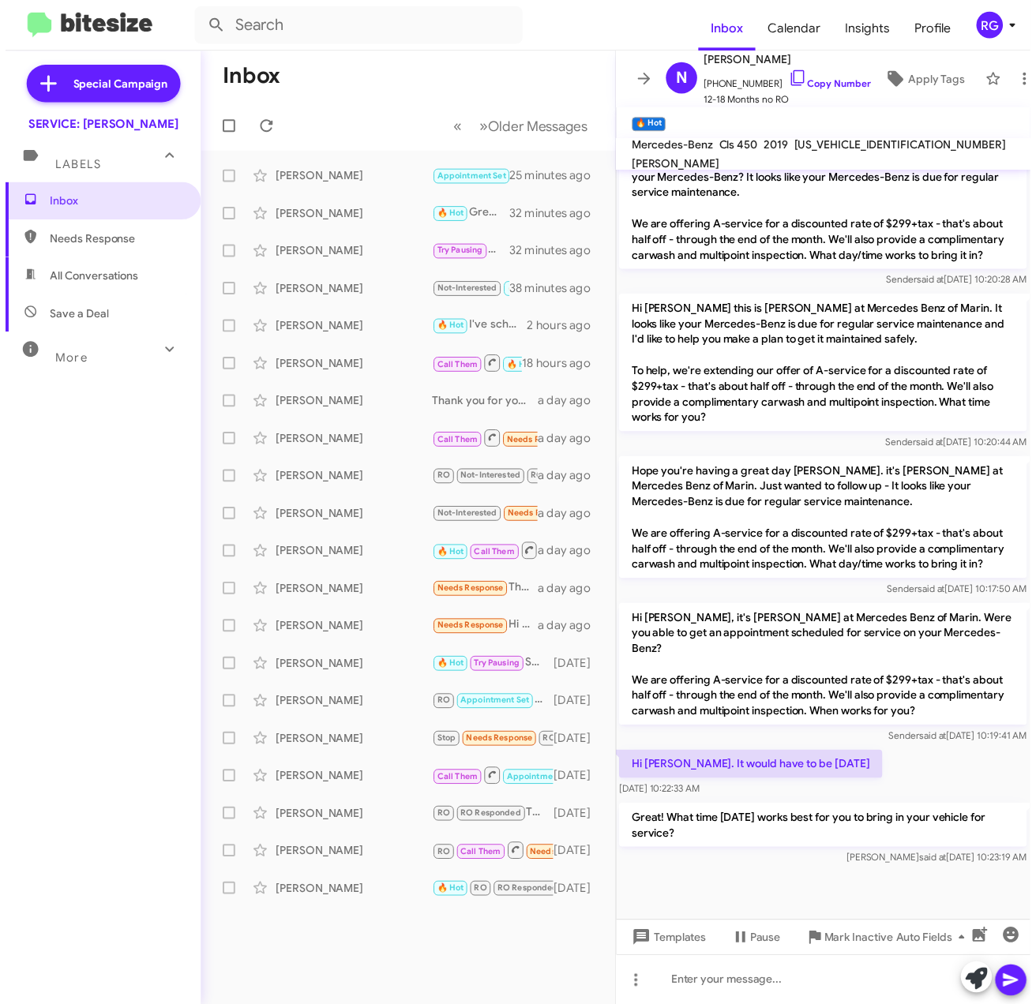
scroll to position [982, 0]
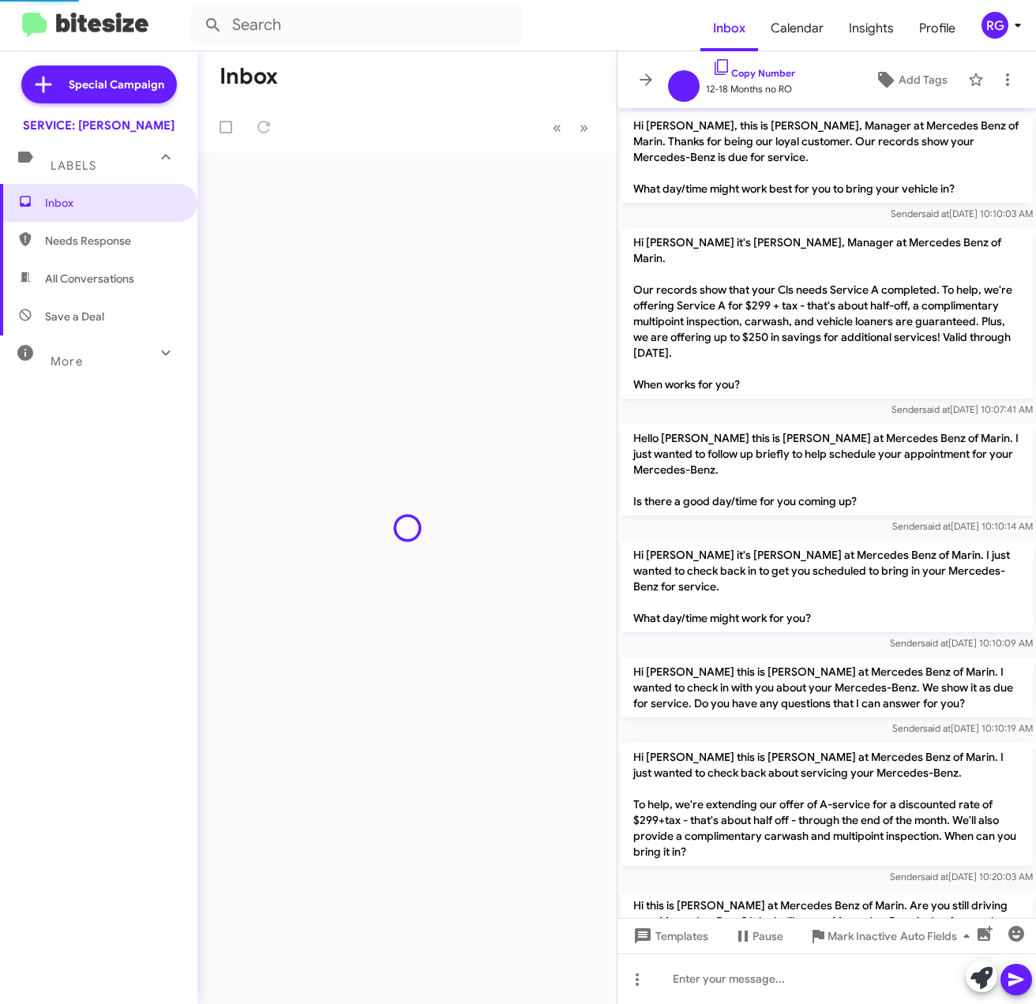
scroll to position [917, 0]
